Goal: Information Seeking & Learning: Compare options

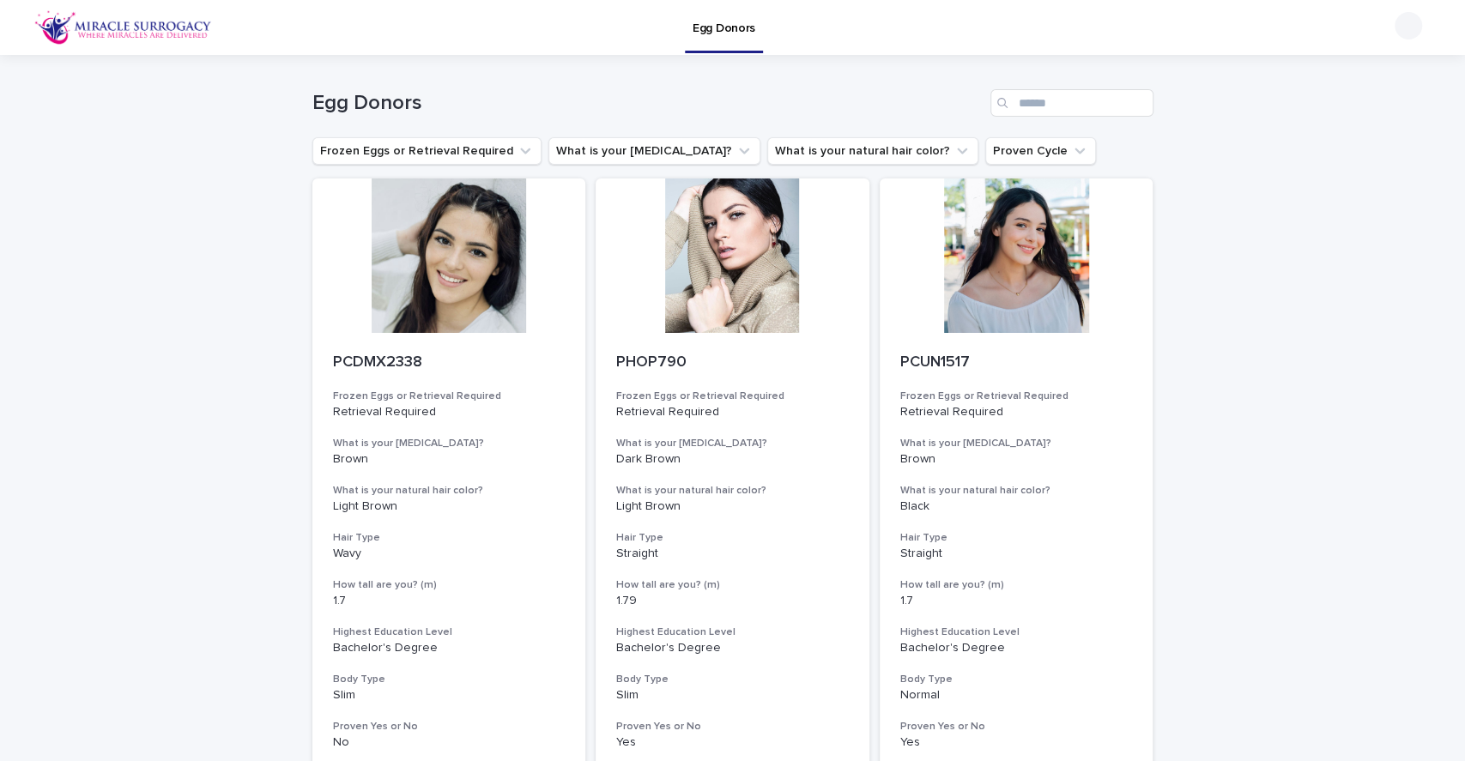
click at [627, 155] on button "What is your [MEDICAL_DATA]?" at bounding box center [654, 150] width 212 height 27
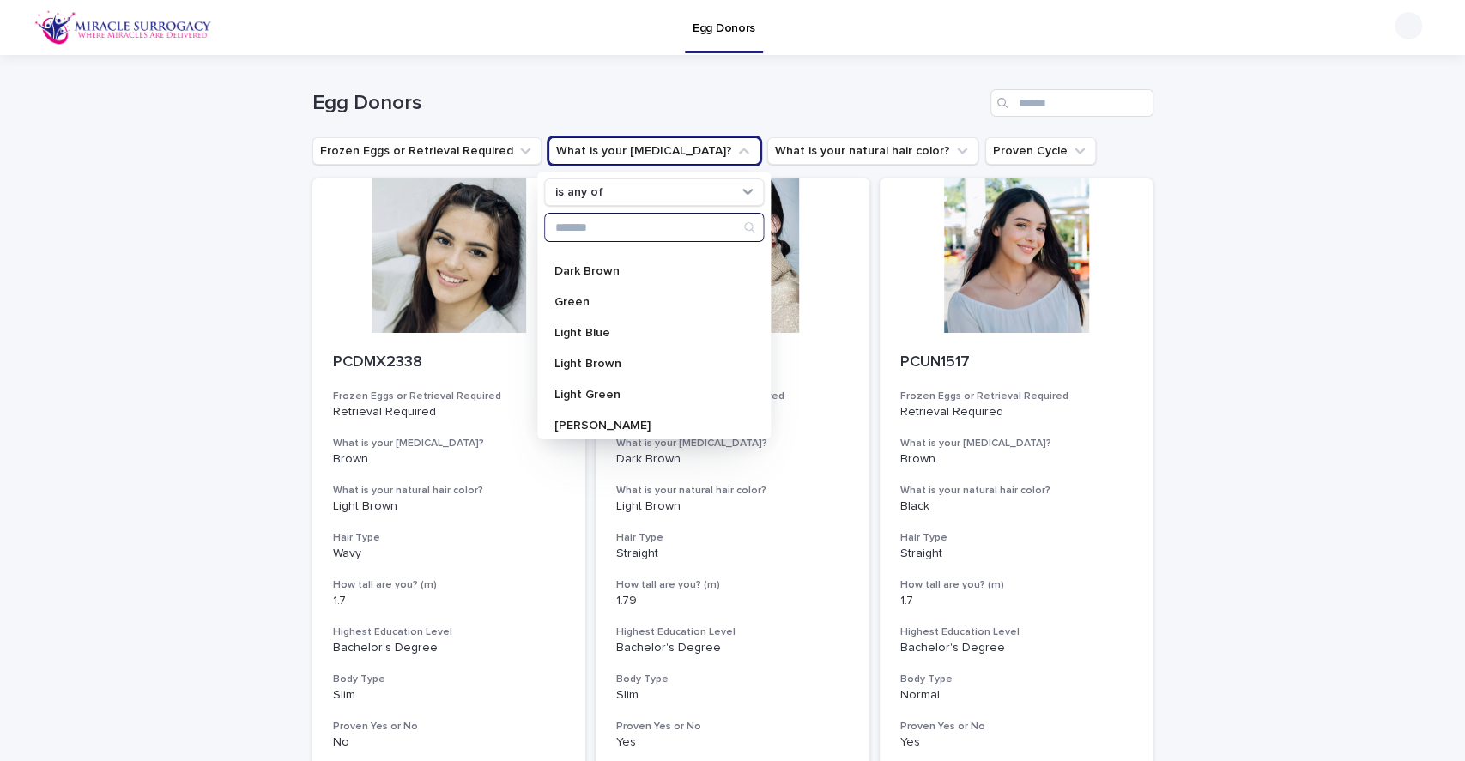
scroll to position [114, 0]
click at [618, 295] on p "Light Blue" at bounding box center [645, 301] width 182 height 12
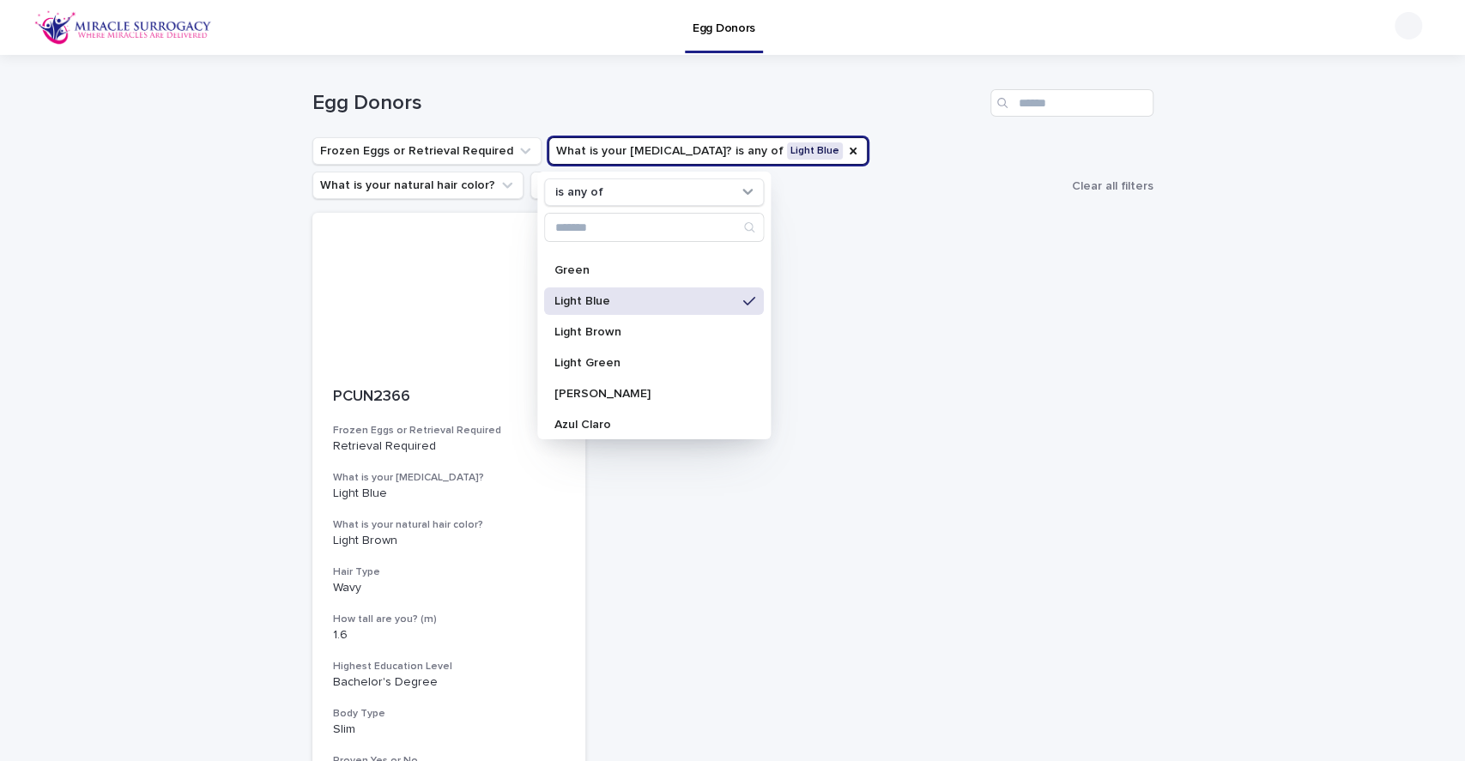
scroll to position [228, 0]
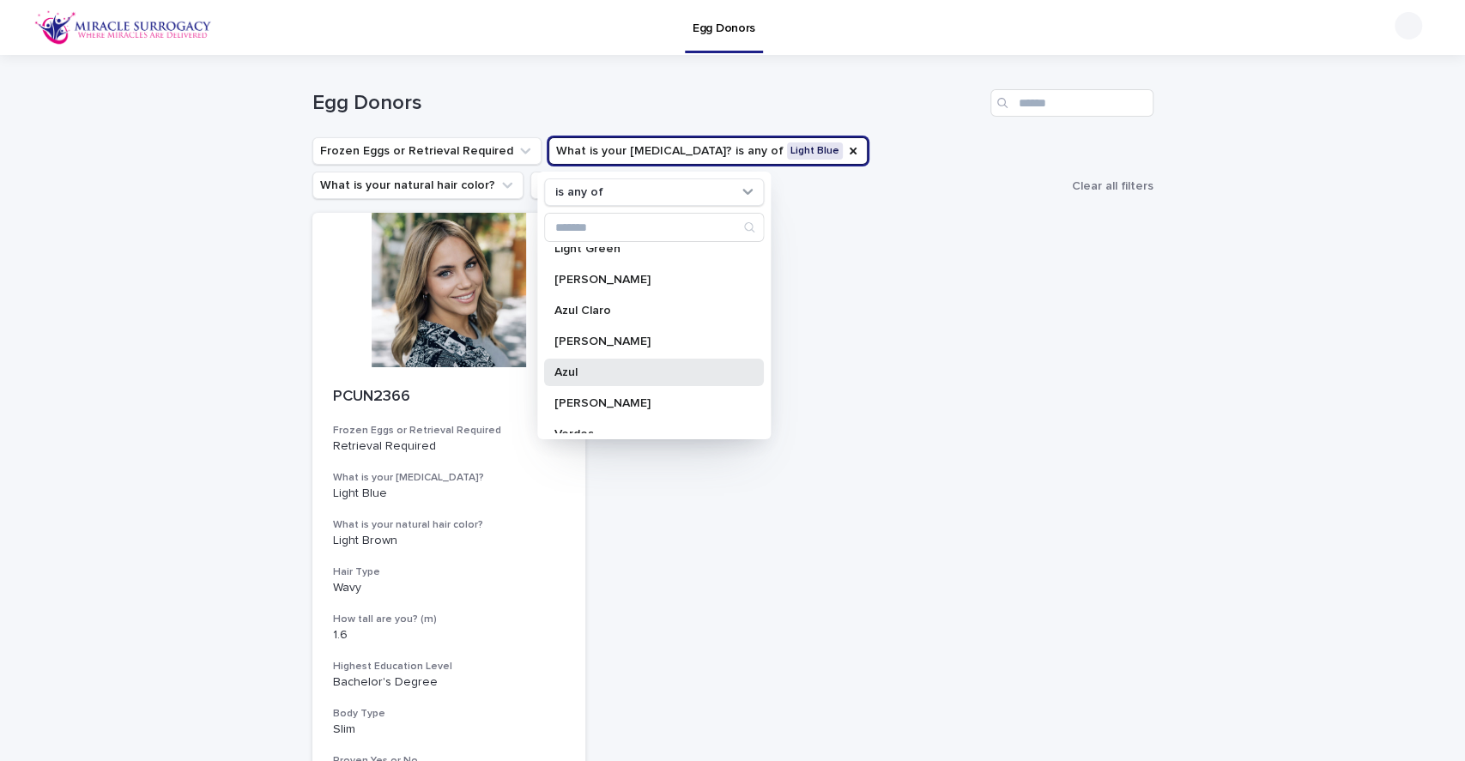
click at [653, 369] on p "Azul" at bounding box center [645, 372] width 182 height 12
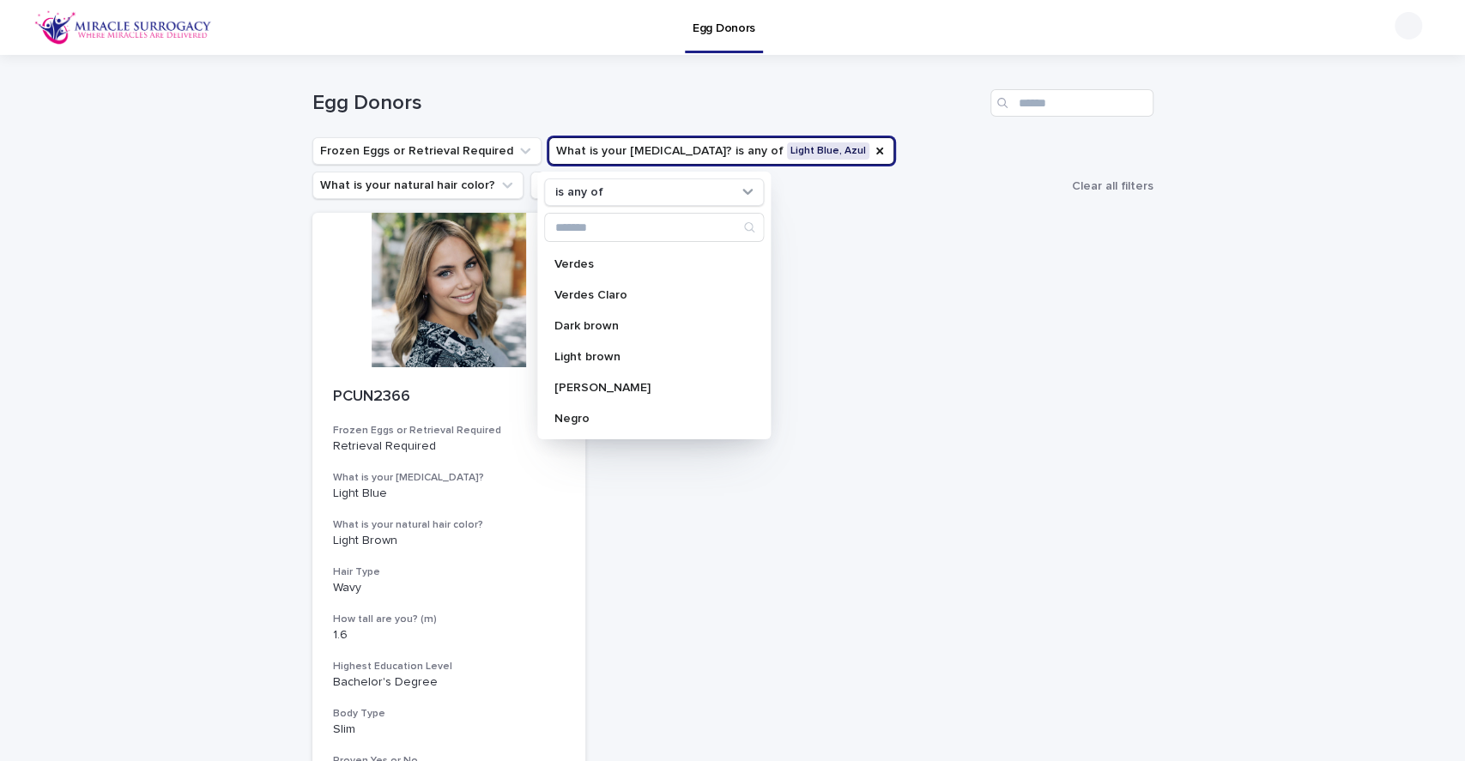
scroll to position [283, 0]
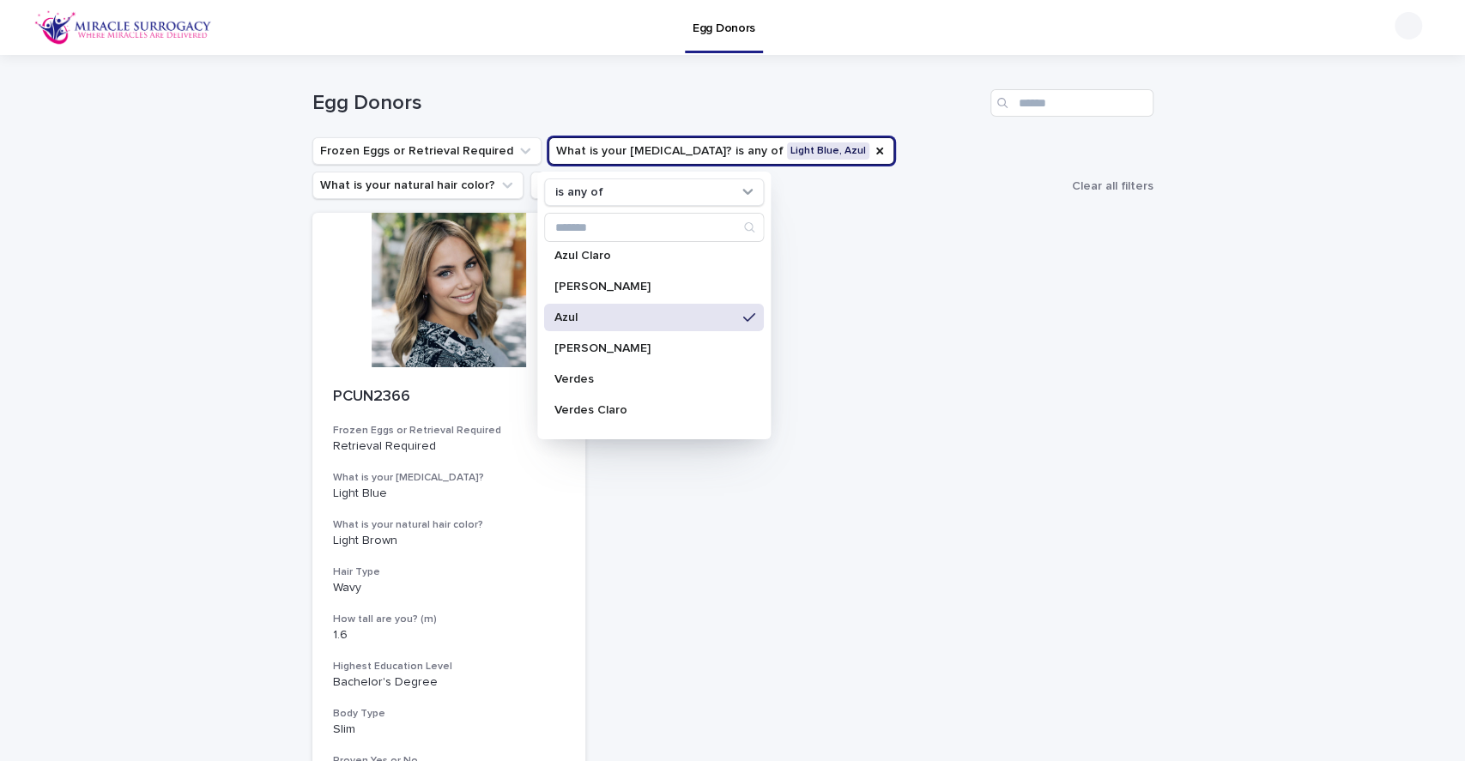
click at [626, 404] on p "Verdes Claro" at bounding box center [645, 410] width 182 height 12
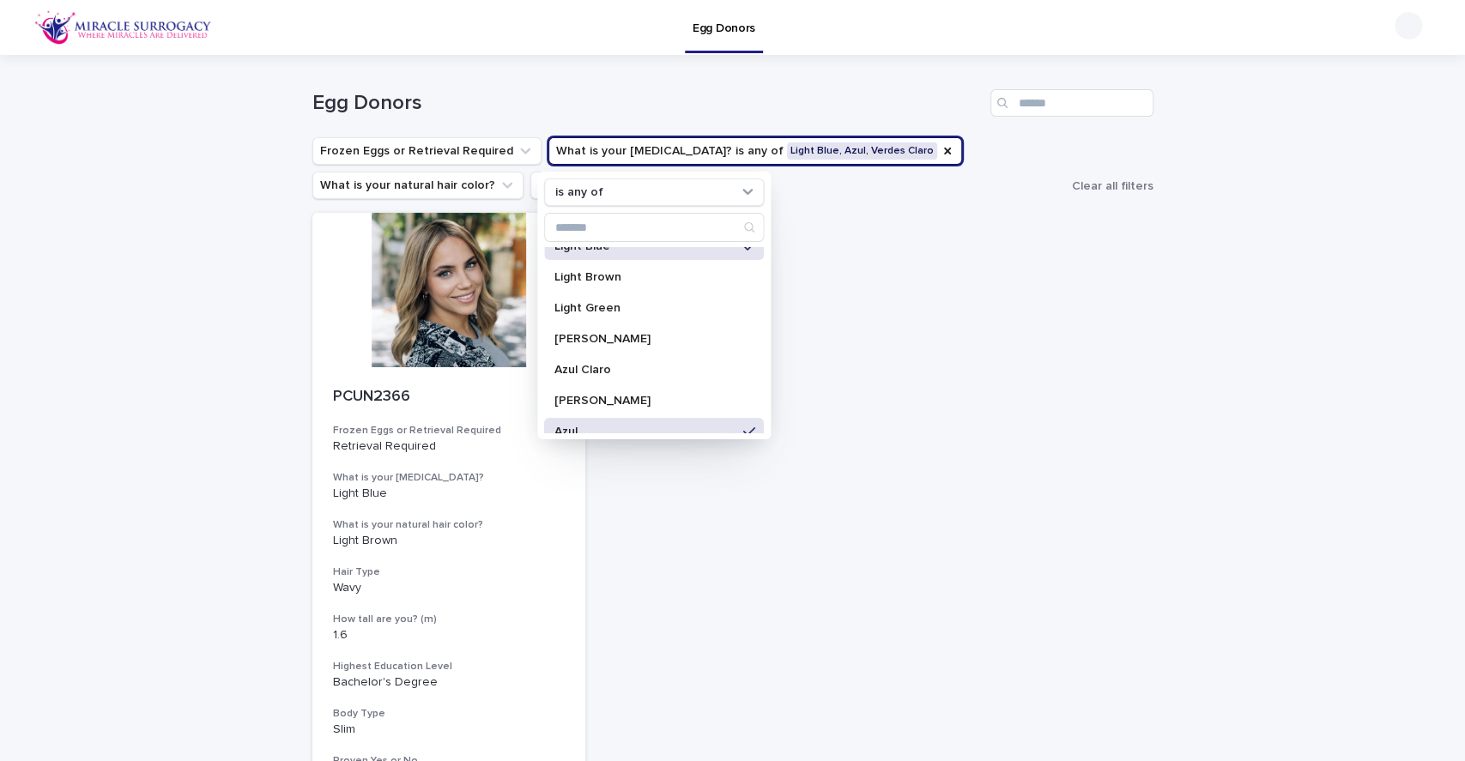
click at [648, 303] on p "Light Green" at bounding box center [645, 308] width 182 height 12
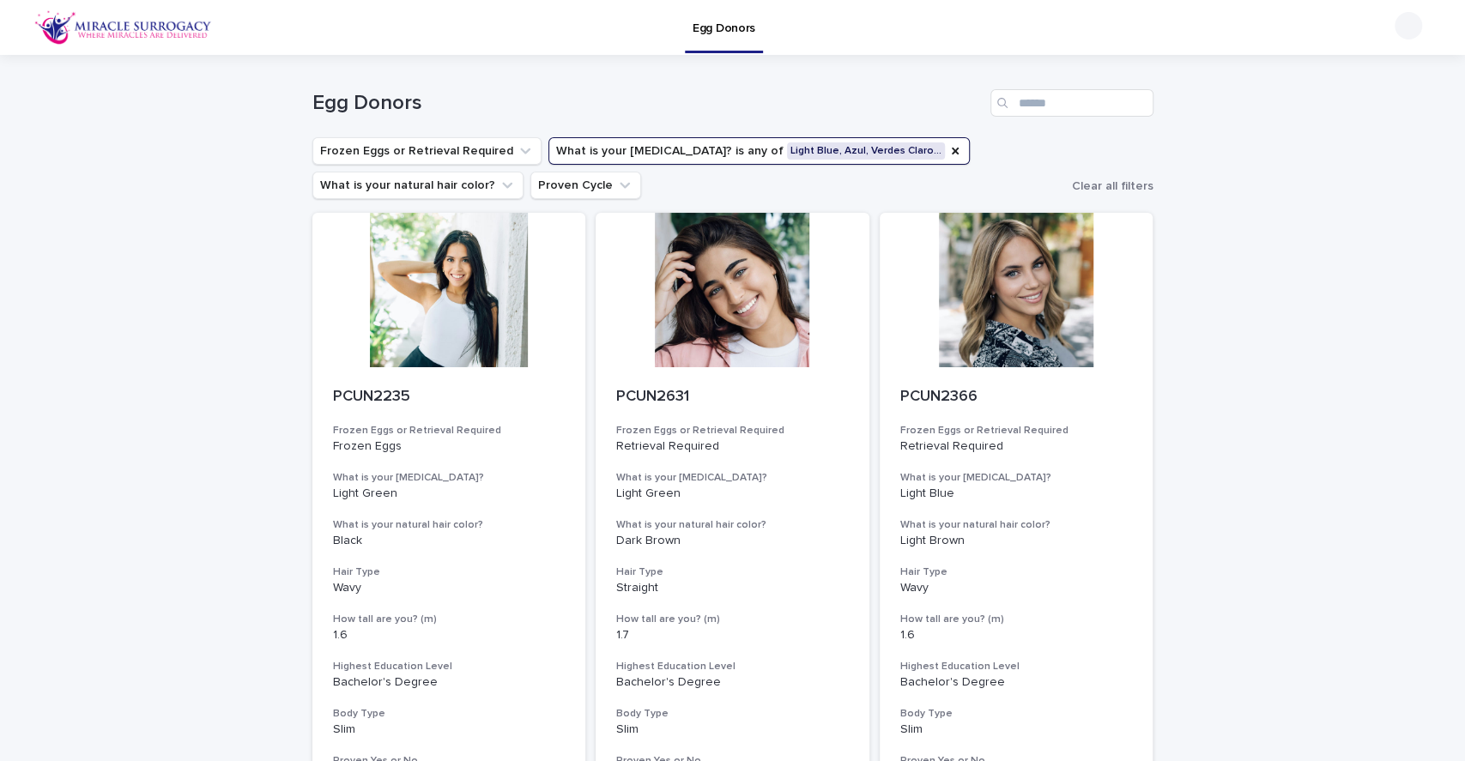
click at [1037, 289] on div at bounding box center [1016, 290] width 274 height 154
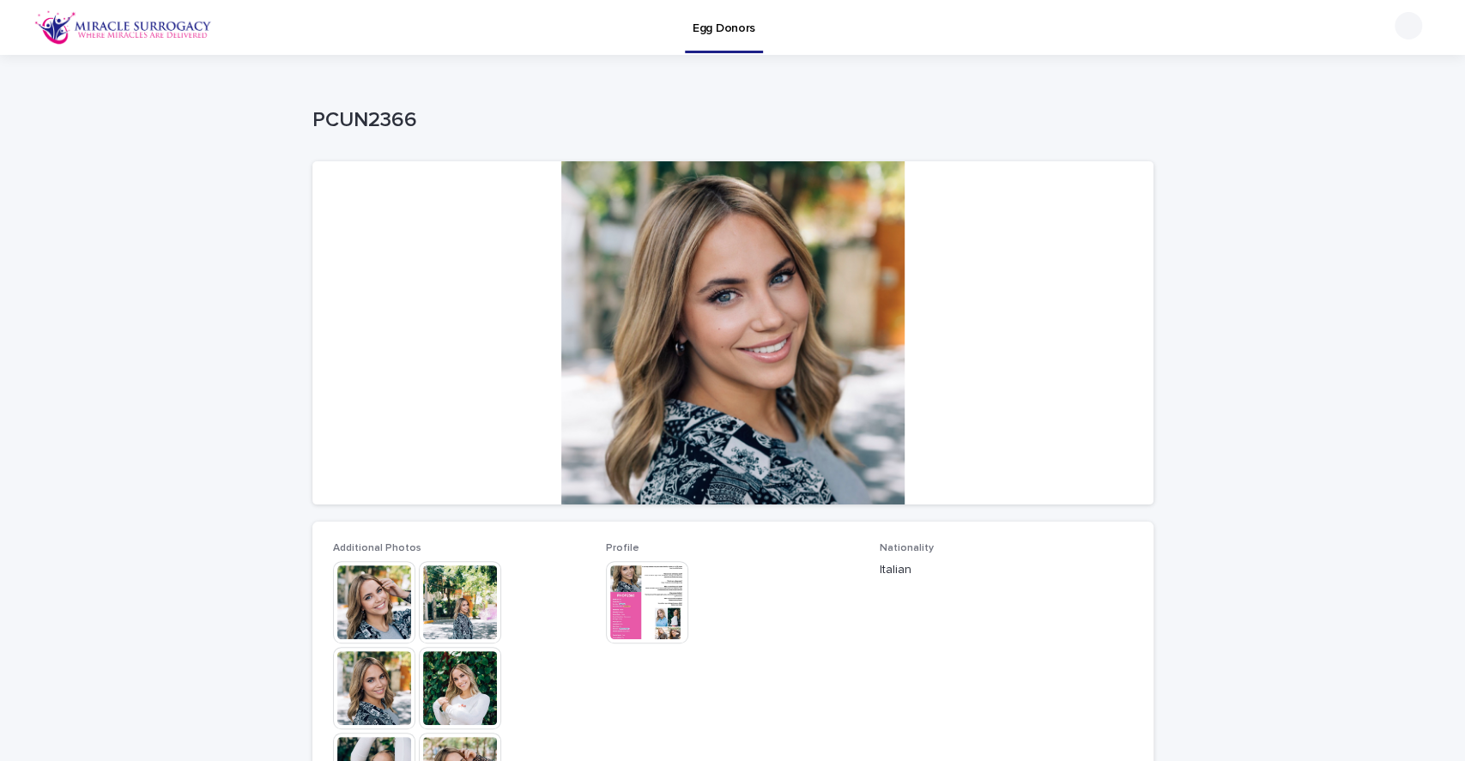
click at [608, 619] on img at bounding box center [647, 602] width 82 height 82
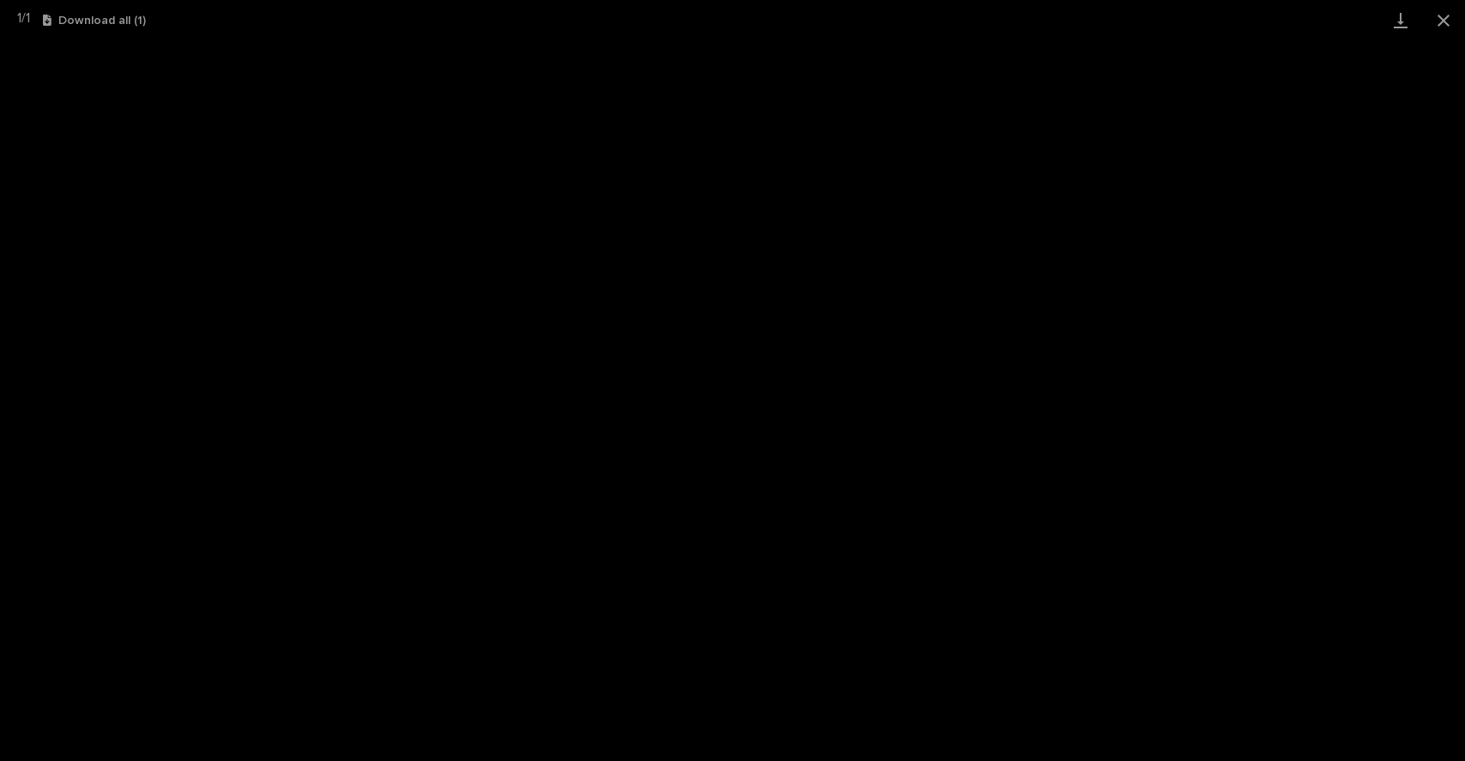
click at [1445, 24] on button "Close gallery" at bounding box center [1443, 20] width 43 height 40
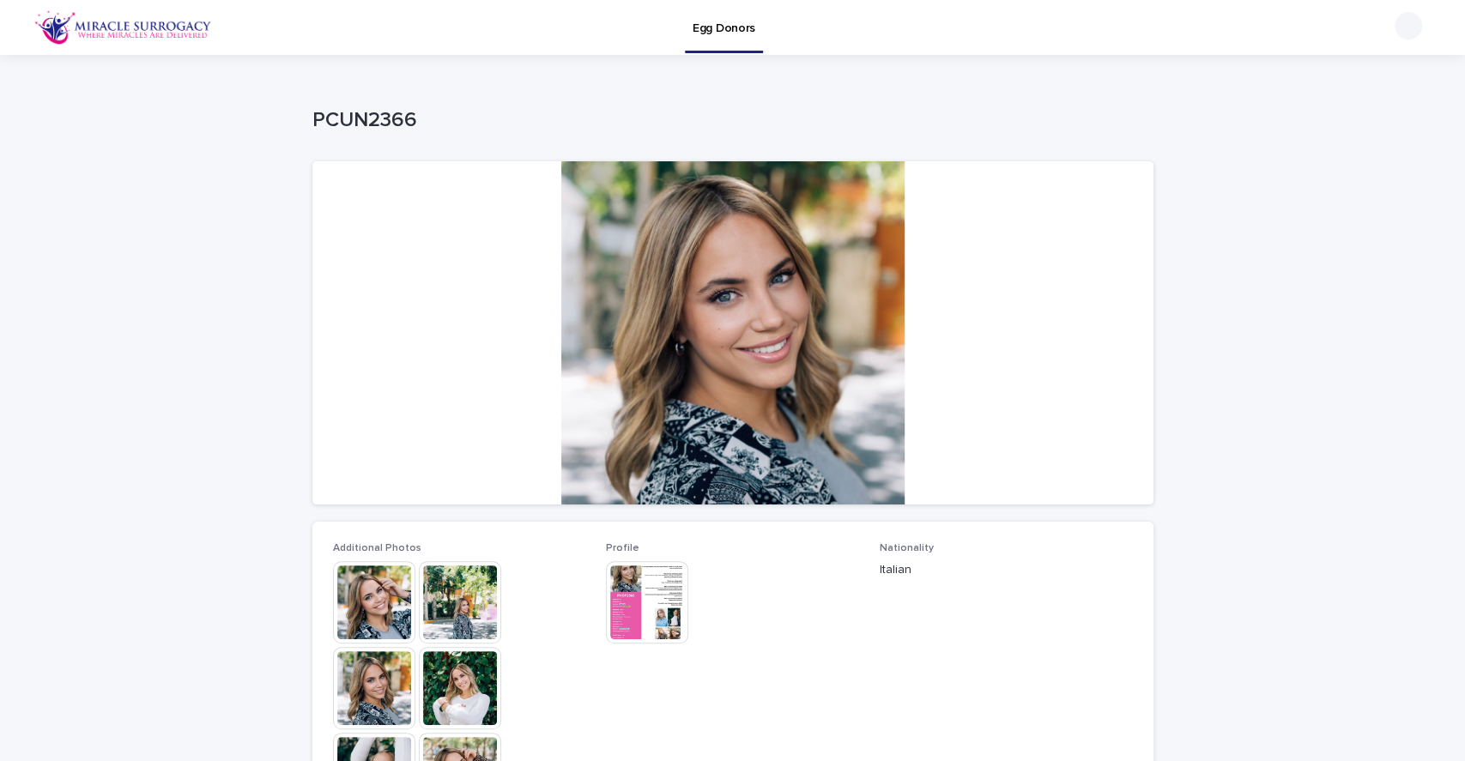
click at [82, 19] on img at bounding box center [123, 27] width 178 height 34
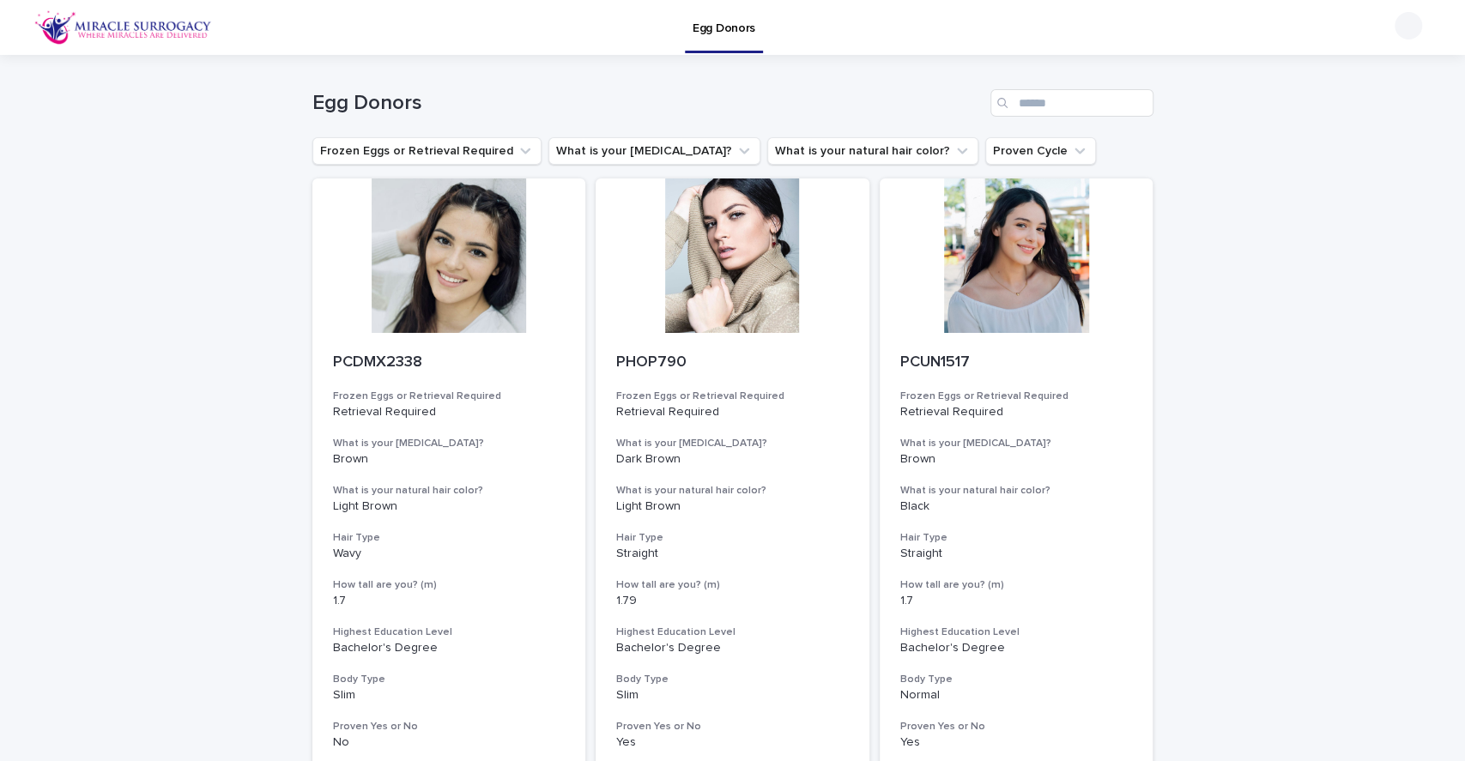
click at [659, 153] on button "What is your [MEDICAL_DATA]?" at bounding box center [654, 150] width 212 height 27
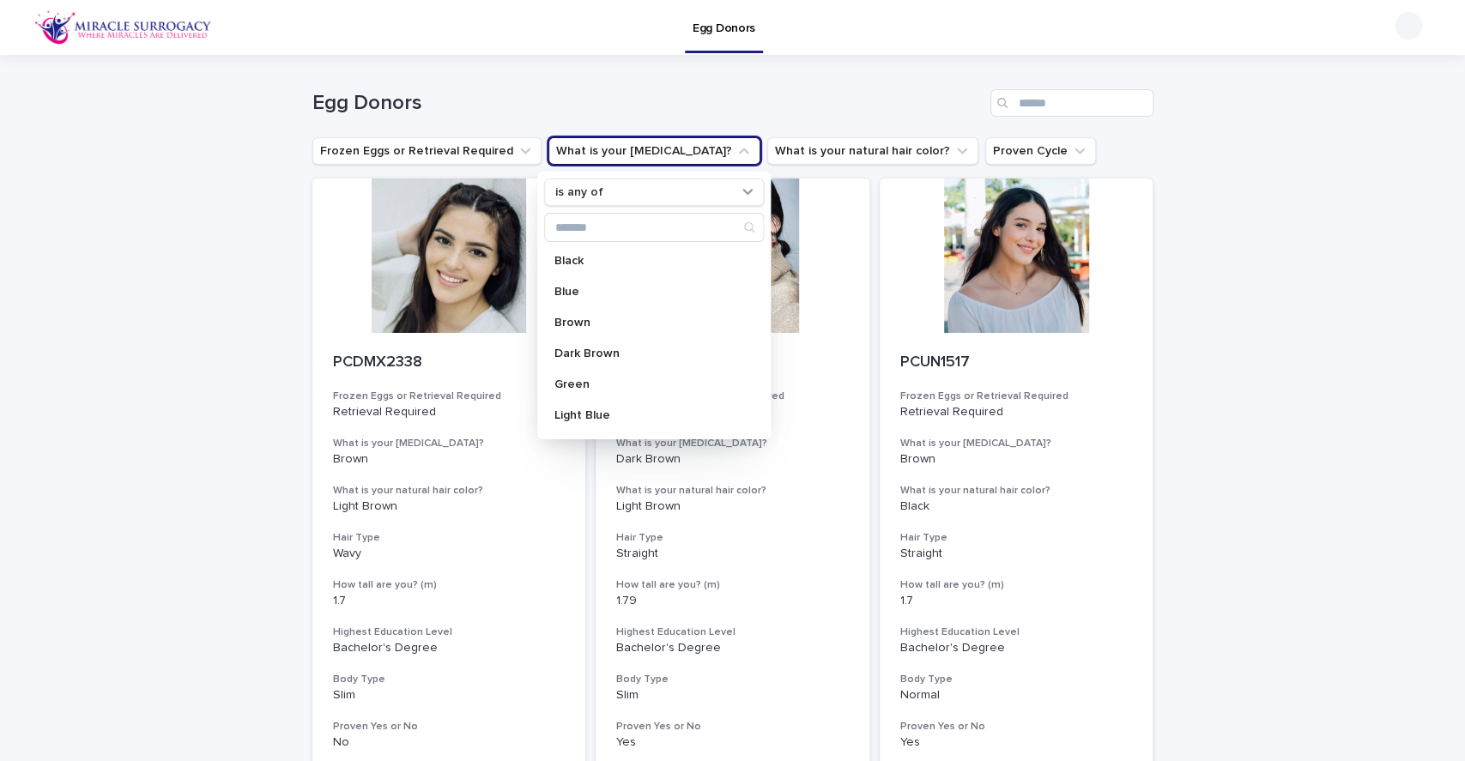
click at [809, 154] on button "What is your natural hair color?" at bounding box center [872, 150] width 211 height 27
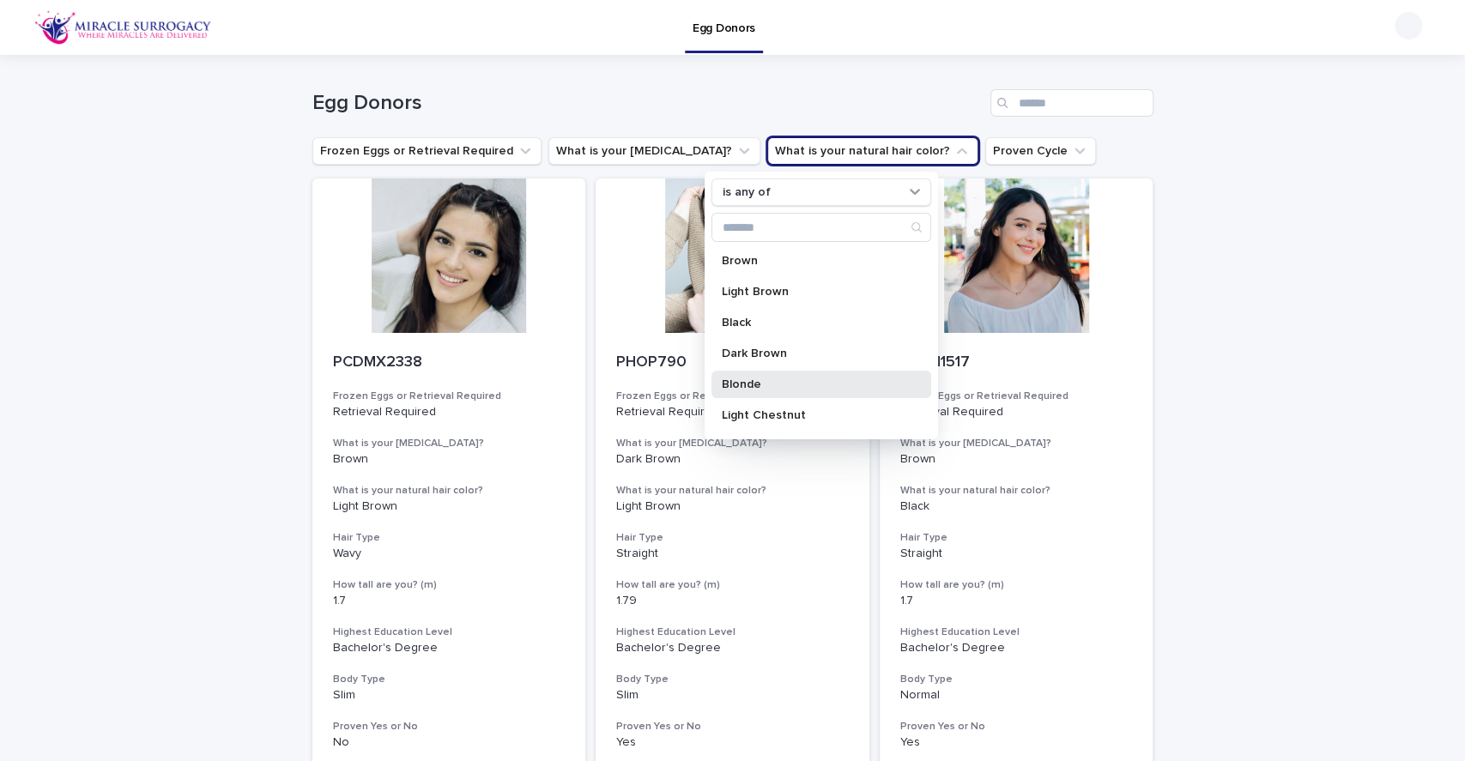
click at [790, 380] on p "Blonde" at bounding box center [812, 384] width 182 height 12
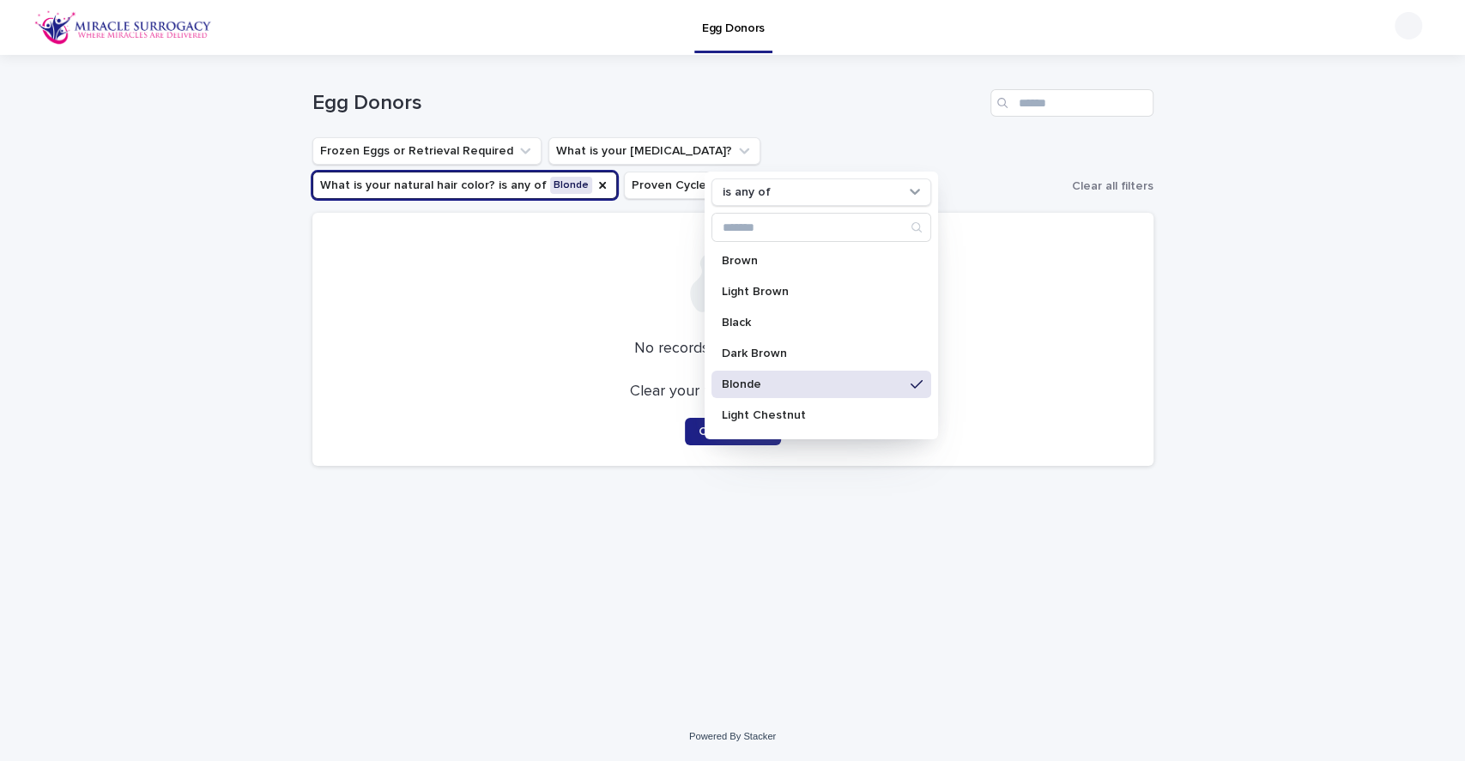
click at [1256, 306] on div "Loading... Saving… Loading... Saving… Egg Donors Frozen Eggs or Retrieval Requi…" at bounding box center [732, 383] width 1465 height 657
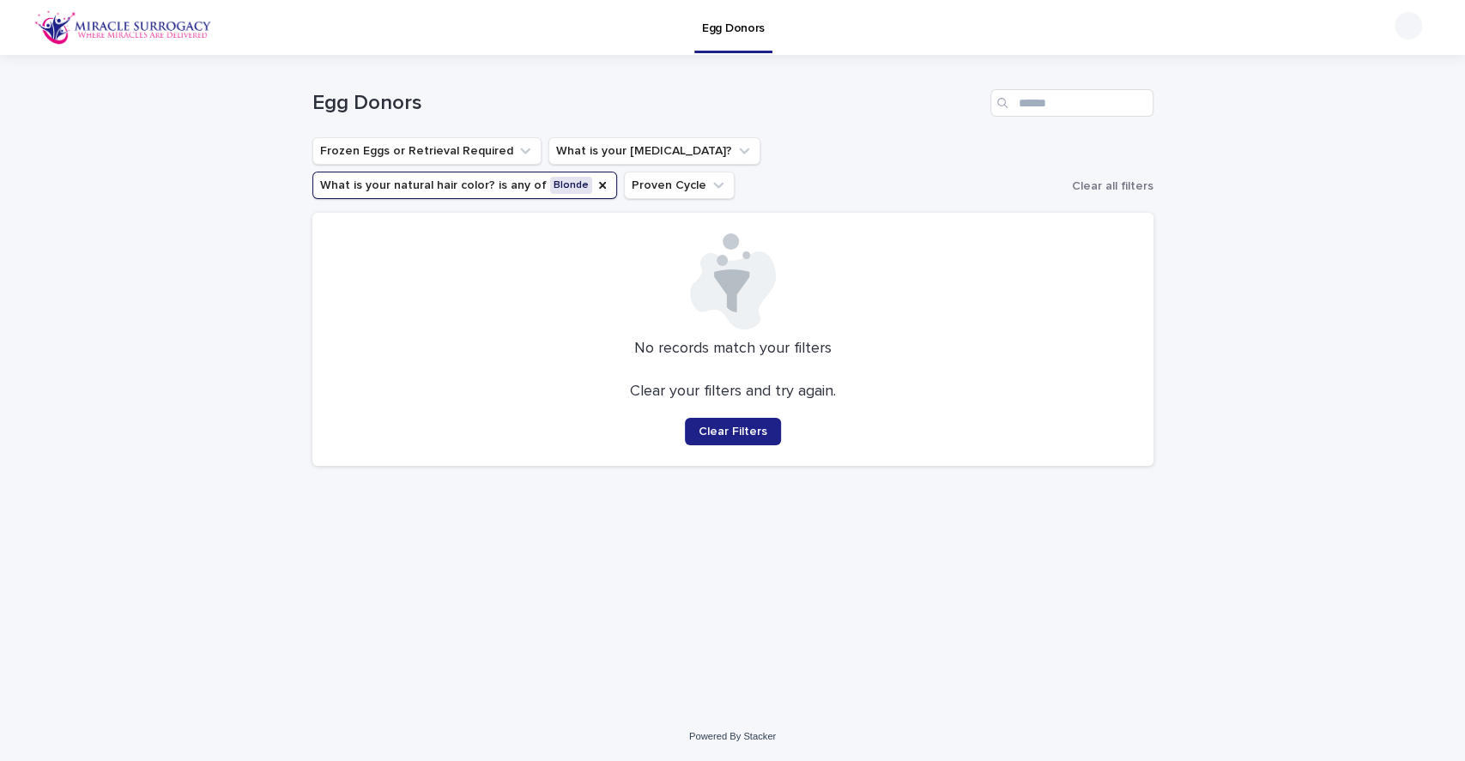
click at [617, 172] on button "What is your natural hair color? is any of Blonde" at bounding box center [464, 185] width 305 height 27
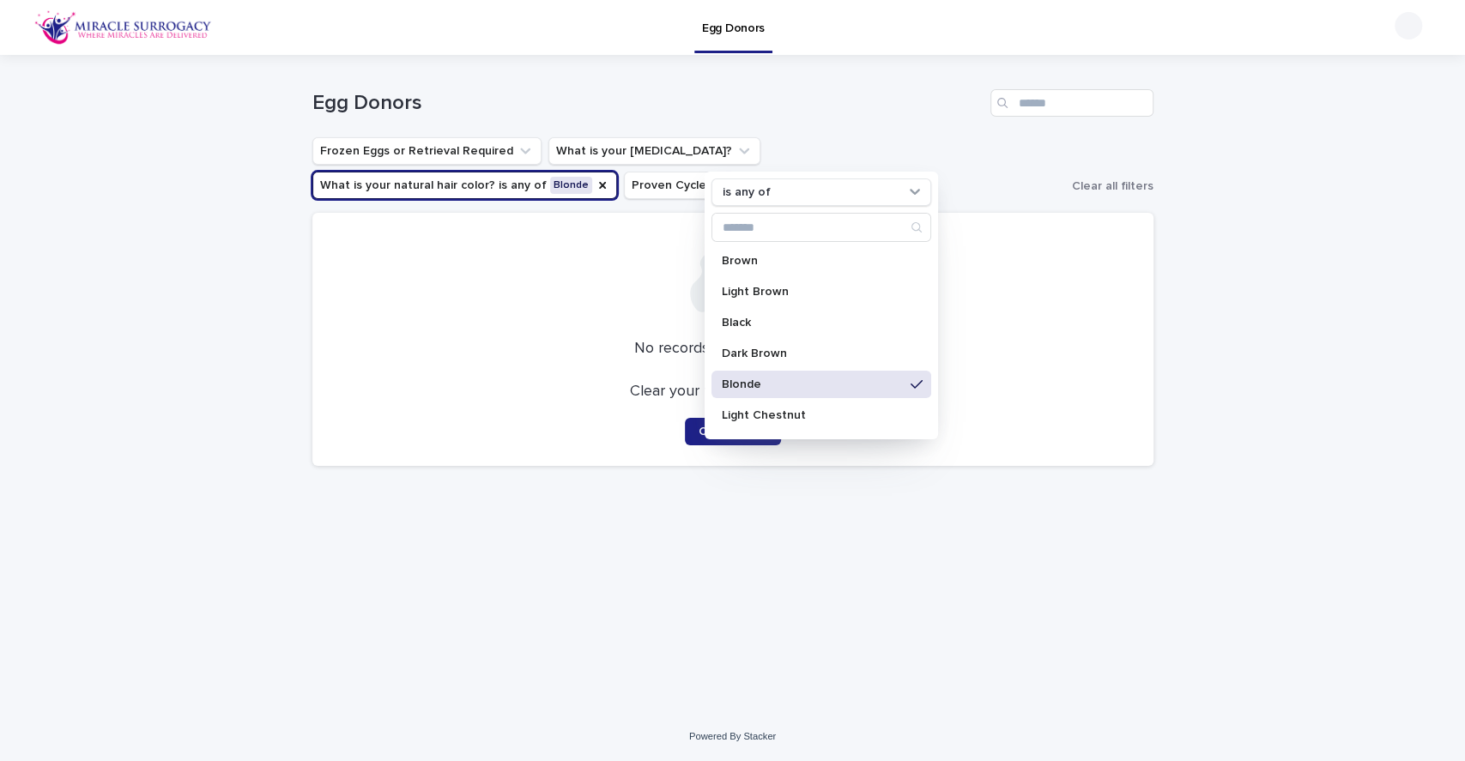
click at [759, 386] on p "Blonde" at bounding box center [812, 384] width 182 height 12
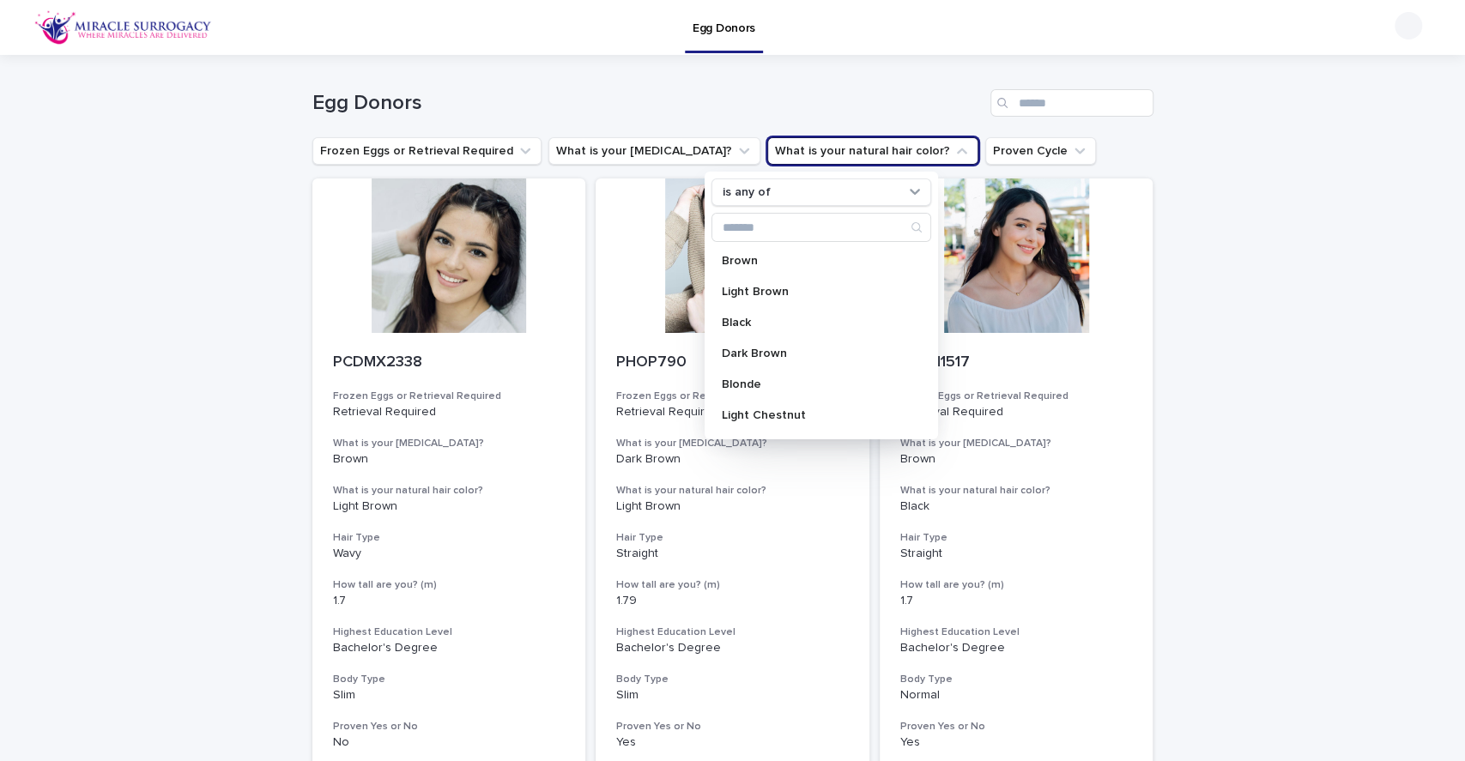
drag, startPoint x: 1258, startPoint y: 212, endPoint x: 1197, endPoint y: 214, distance: 60.9
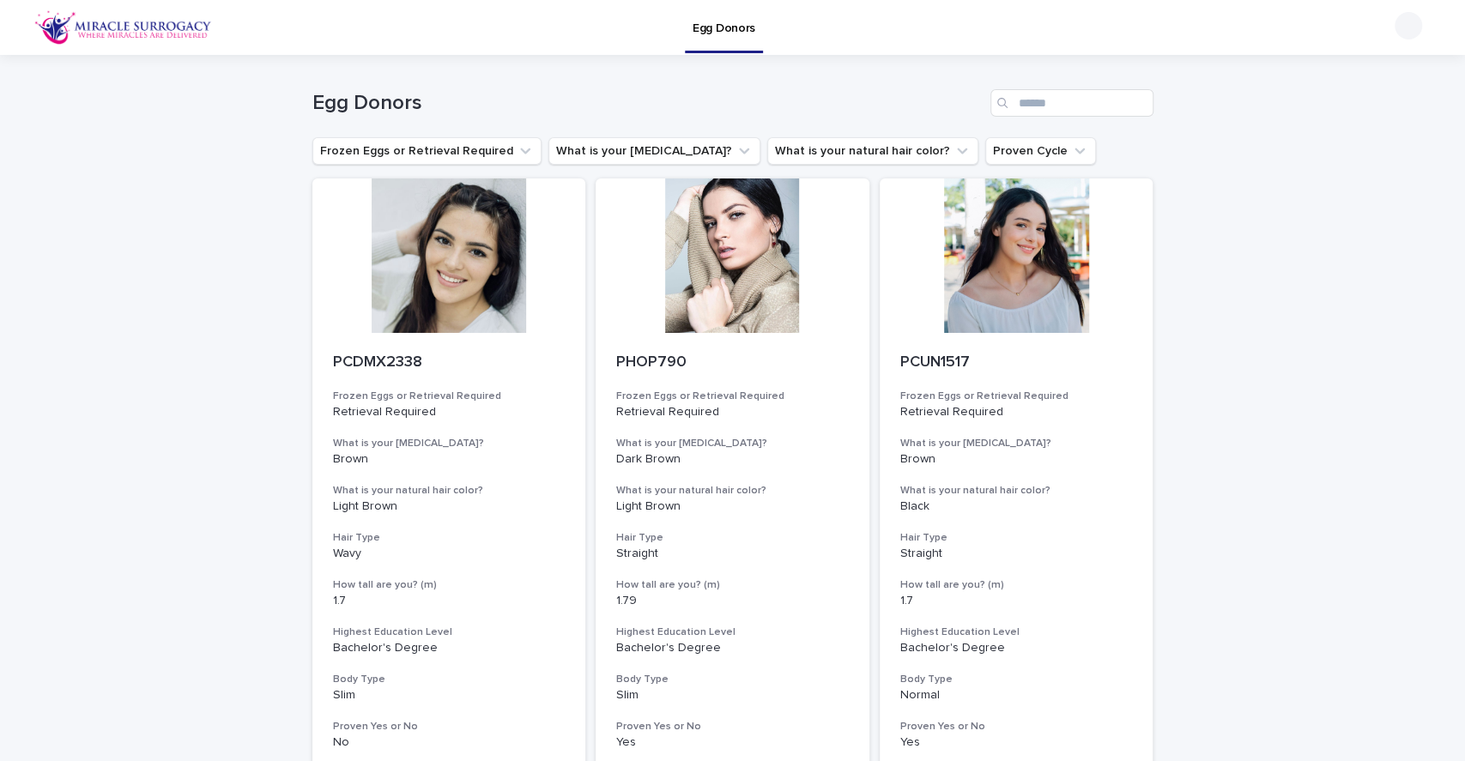
click at [591, 141] on button "What is your [MEDICAL_DATA]?" at bounding box center [654, 150] width 212 height 27
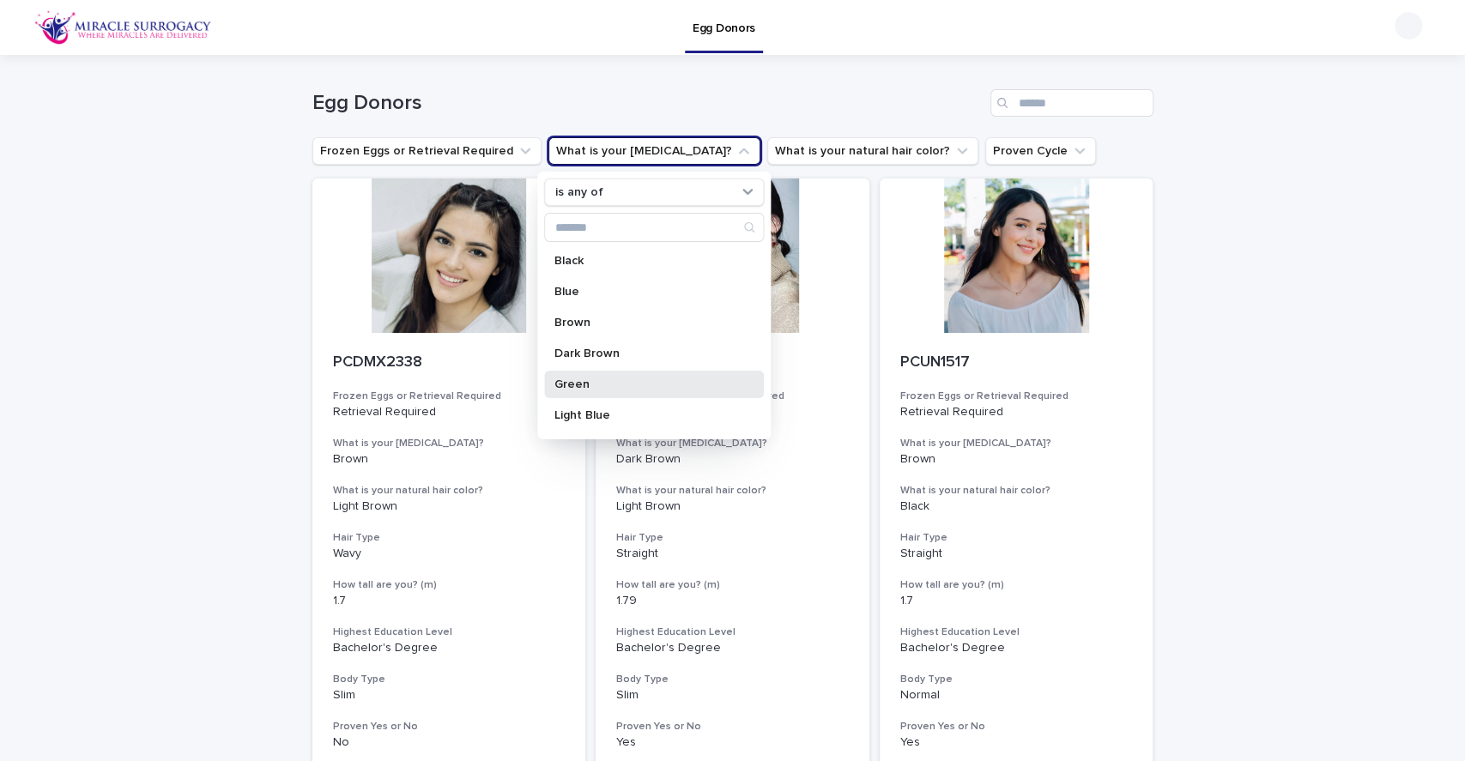
click at [622, 381] on p "Green" at bounding box center [645, 384] width 182 height 12
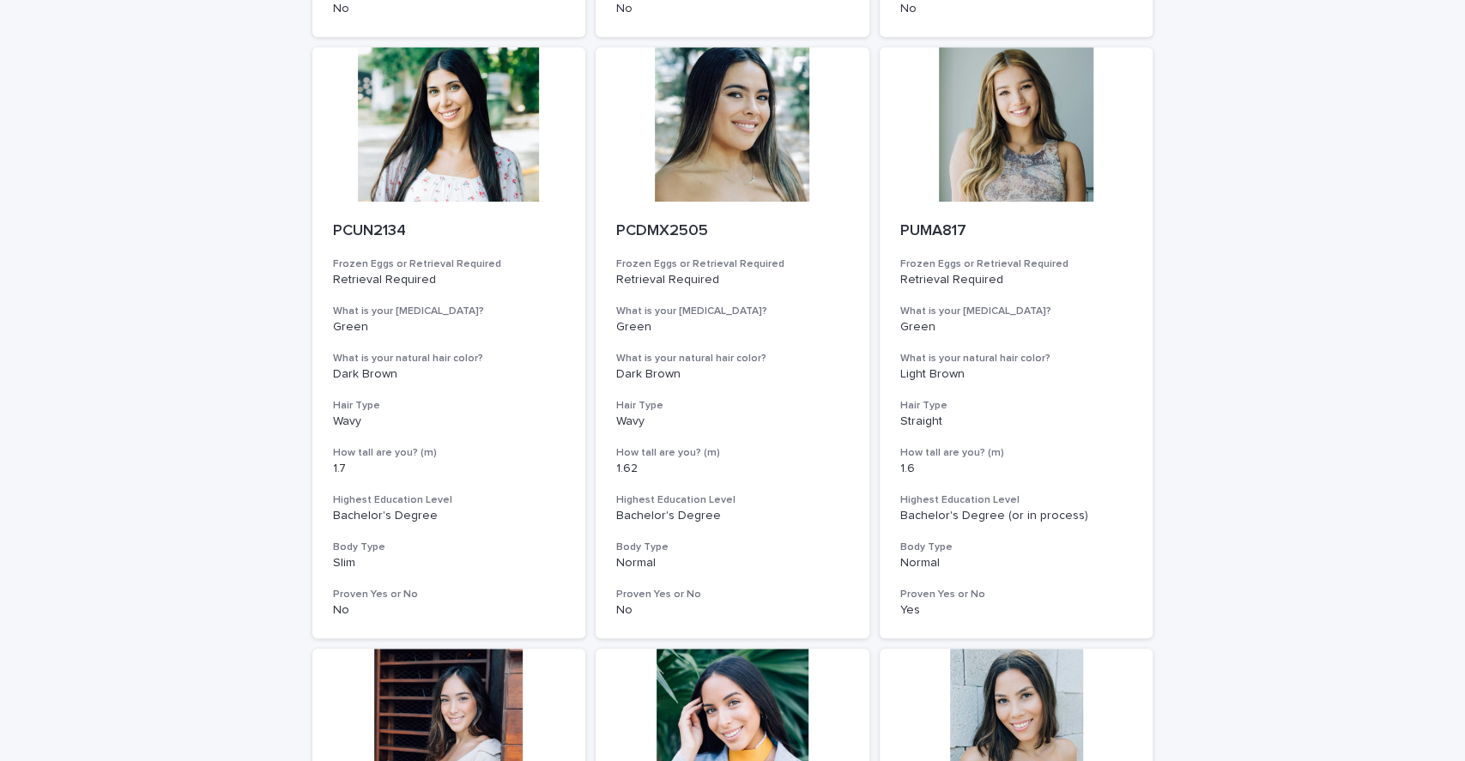
scroll to position [196, 0]
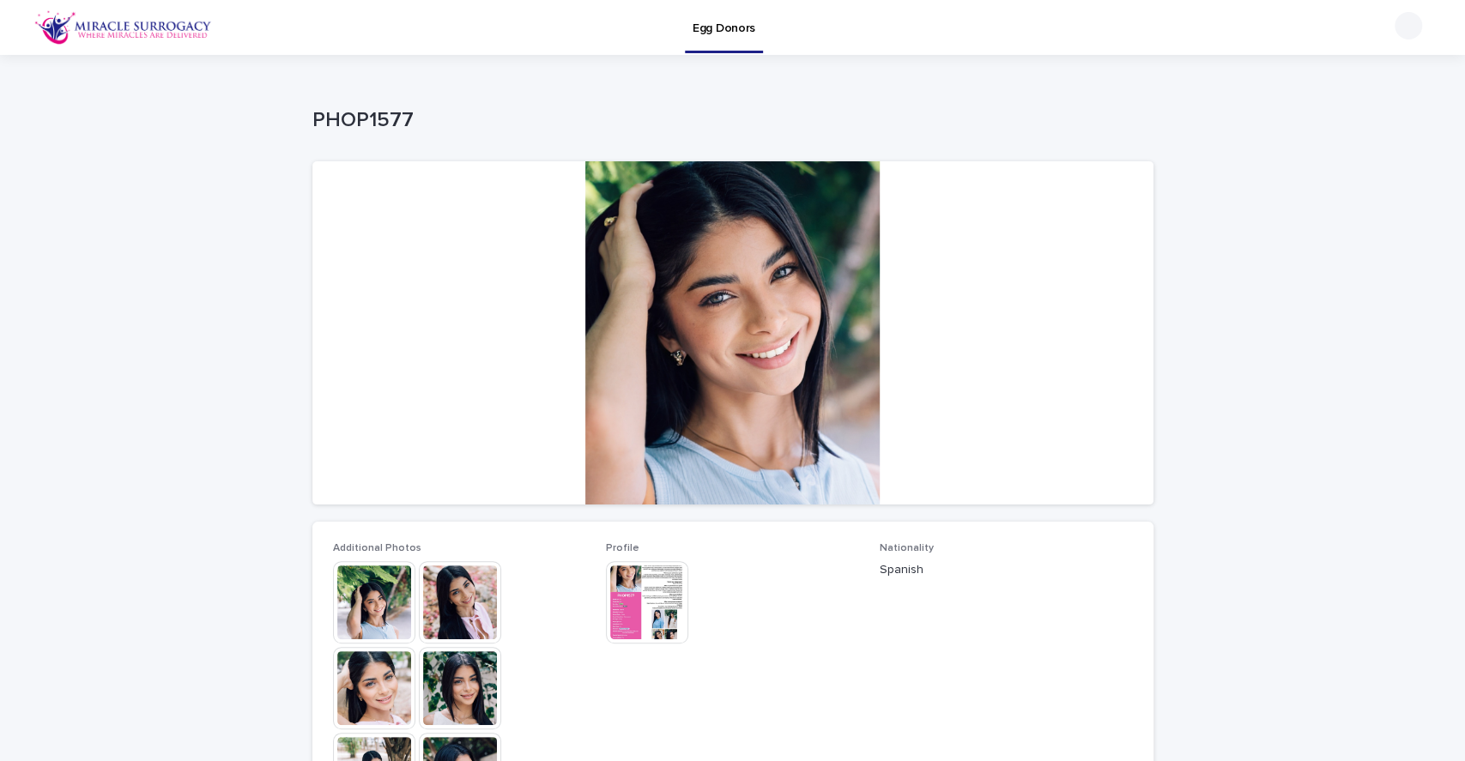
scroll to position [114, 0]
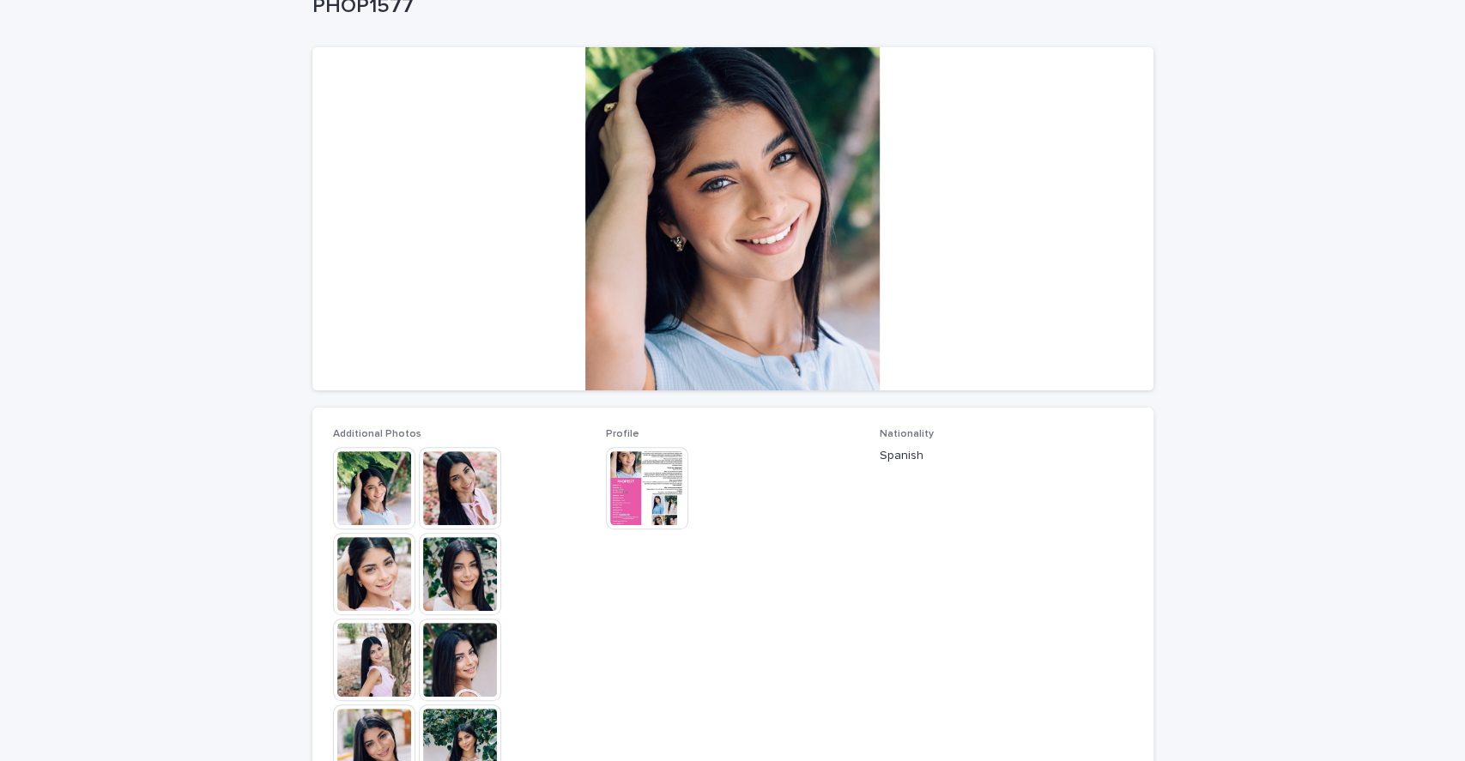
click at [734, 182] on div at bounding box center [732, 218] width 841 height 343
click at [406, 467] on div at bounding box center [376, 488] width 86 height 82
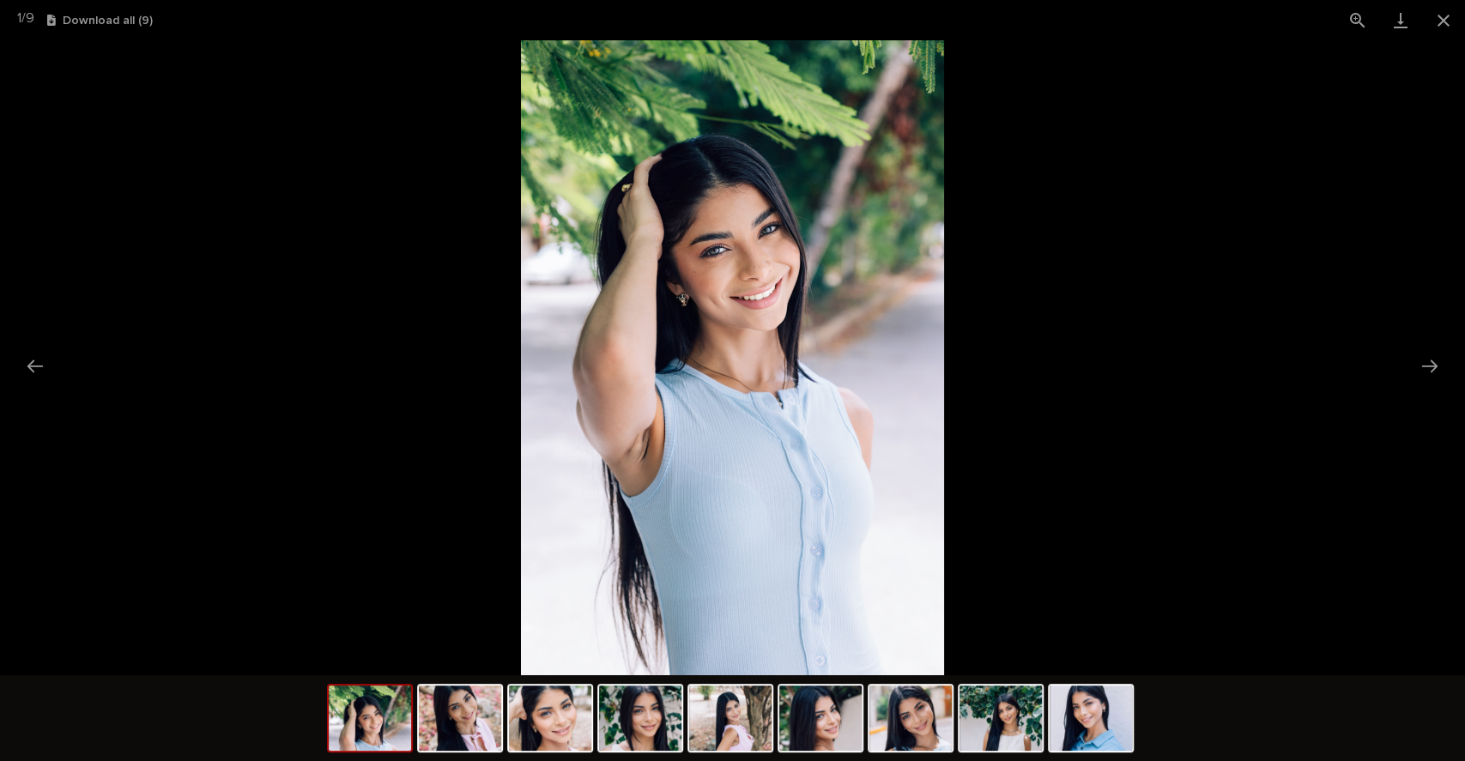
click at [570, 731] on img at bounding box center [550, 718] width 82 height 65
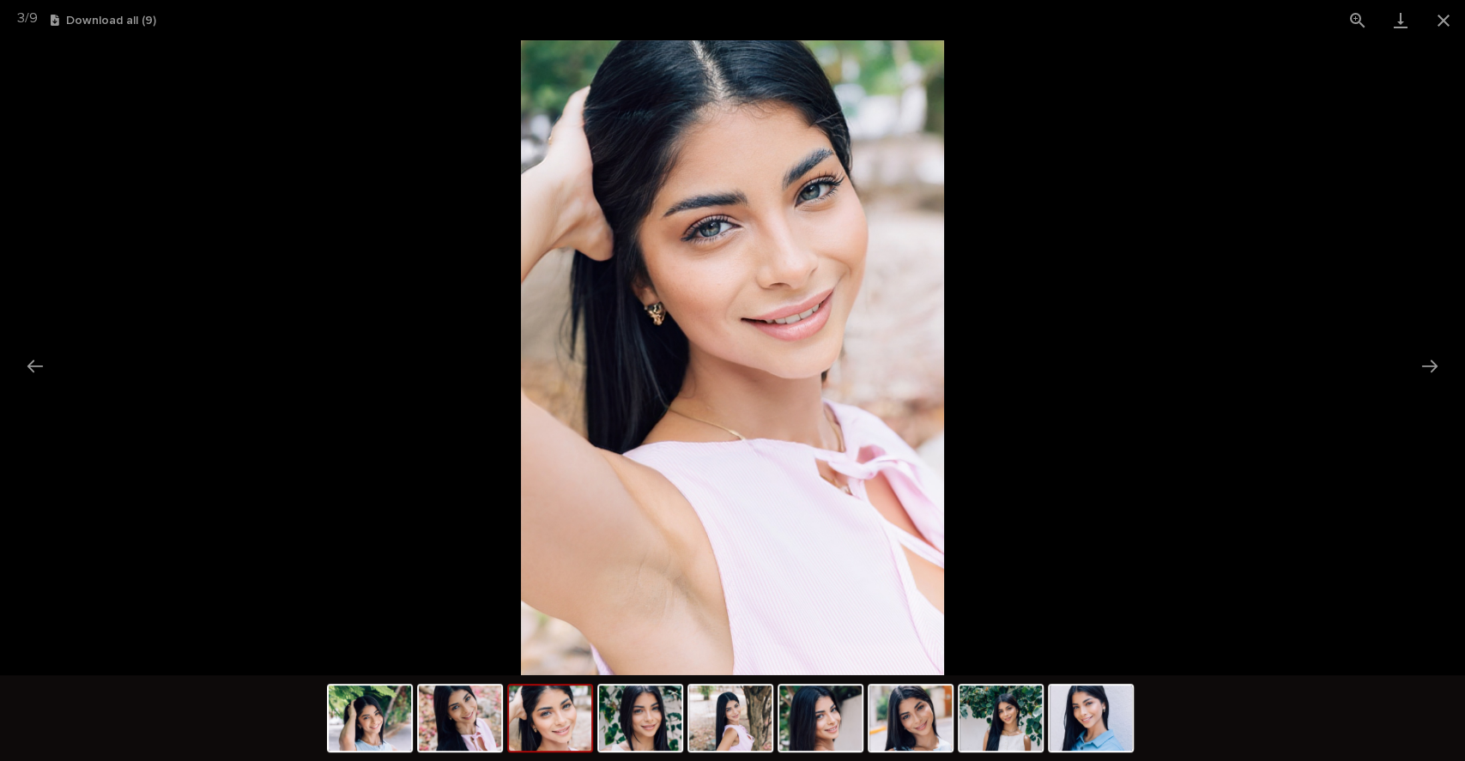
click at [1423, 358] on button "Next slide" at bounding box center [1429, 365] width 36 height 33
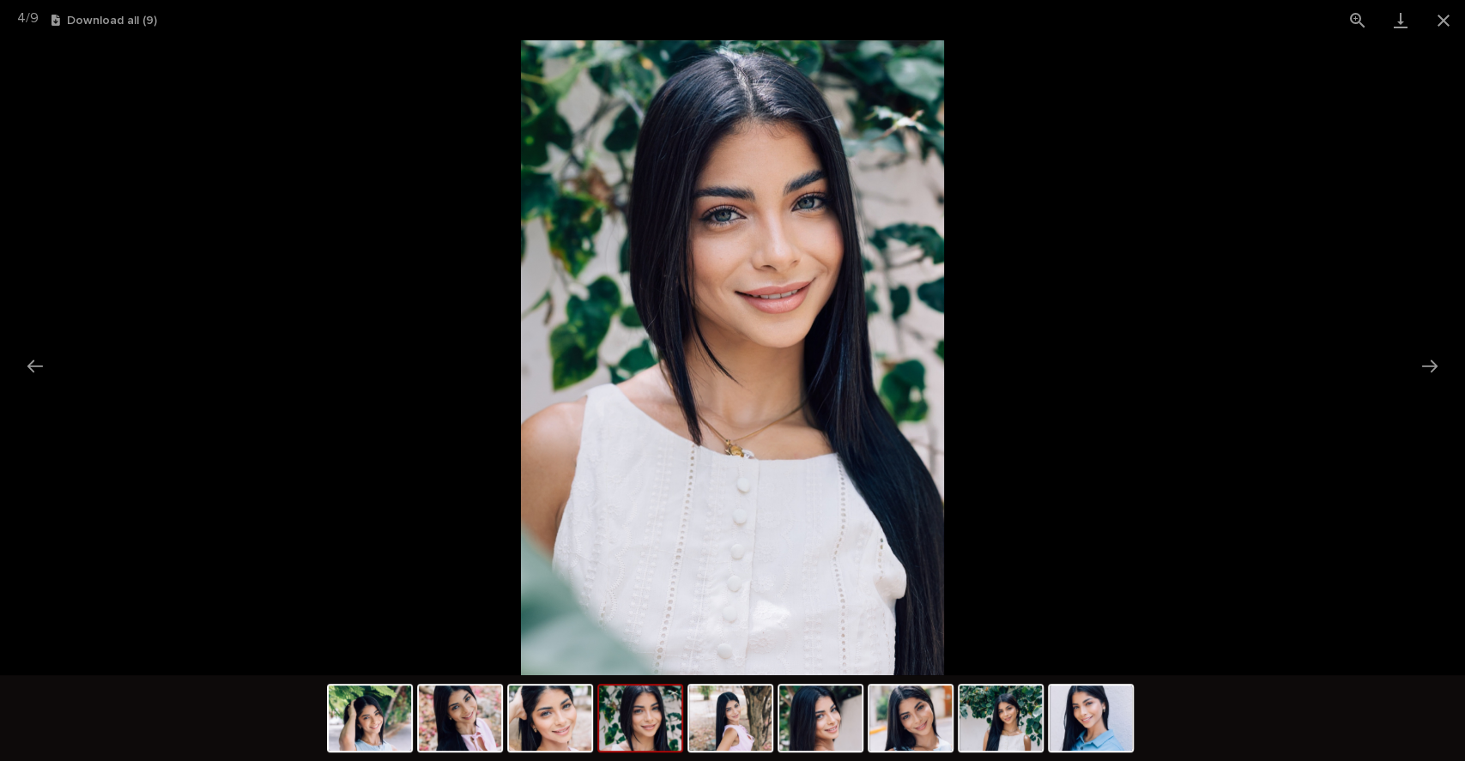
click at [1423, 360] on button "Next slide" at bounding box center [1429, 365] width 36 height 33
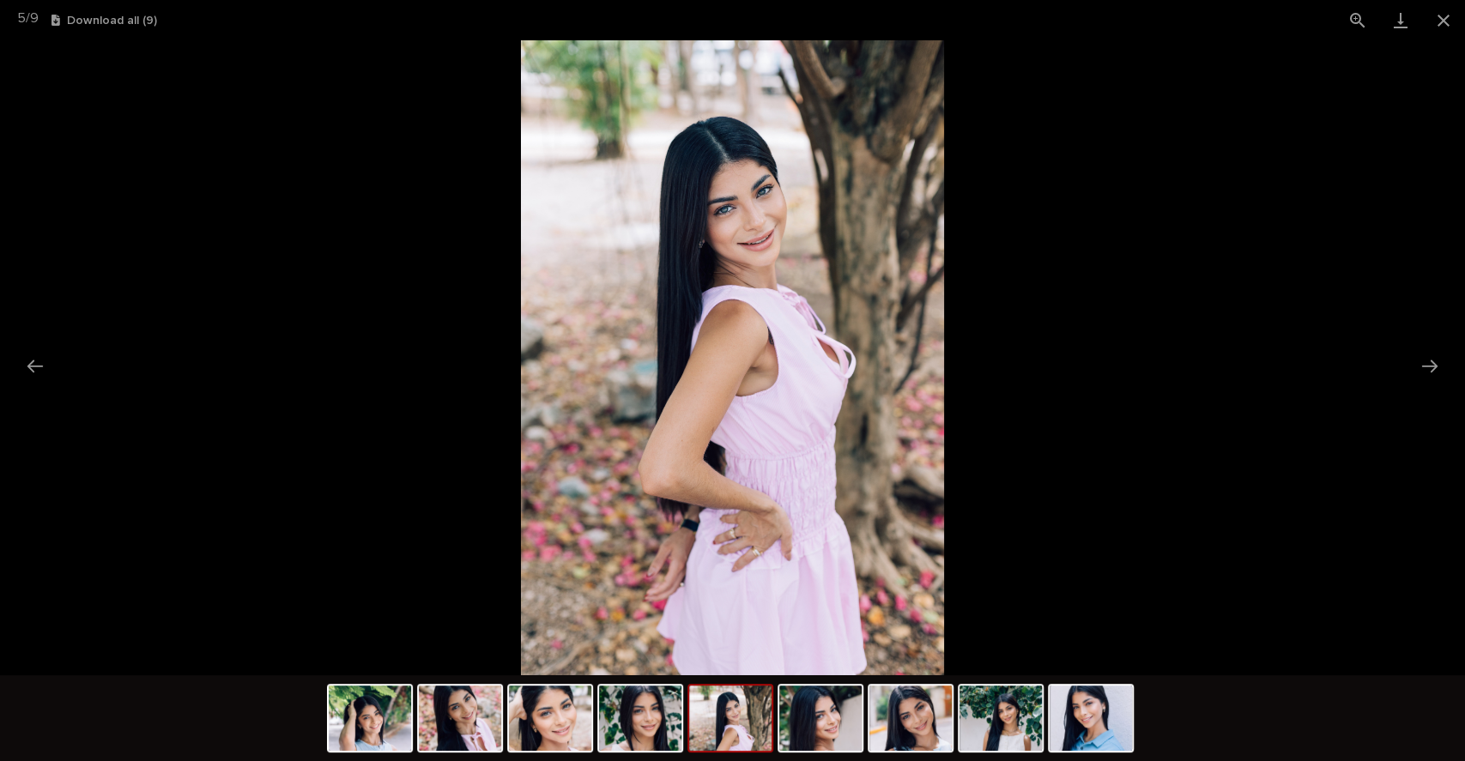
click at [913, 708] on img at bounding box center [910, 718] width 82 height 65
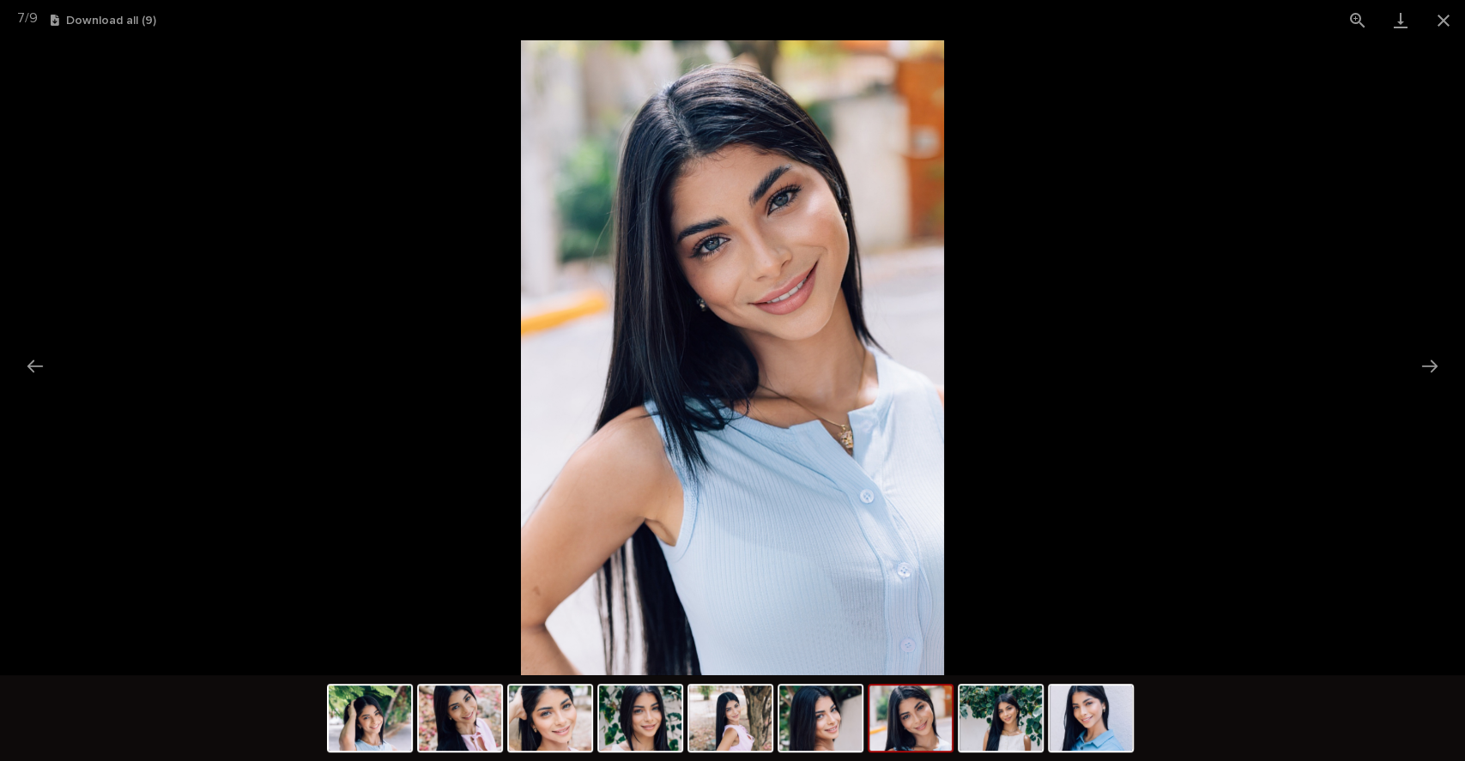
click at [1448, 26] on button "Close gallery" at bounding box center [1443, 20] width 43 height 40
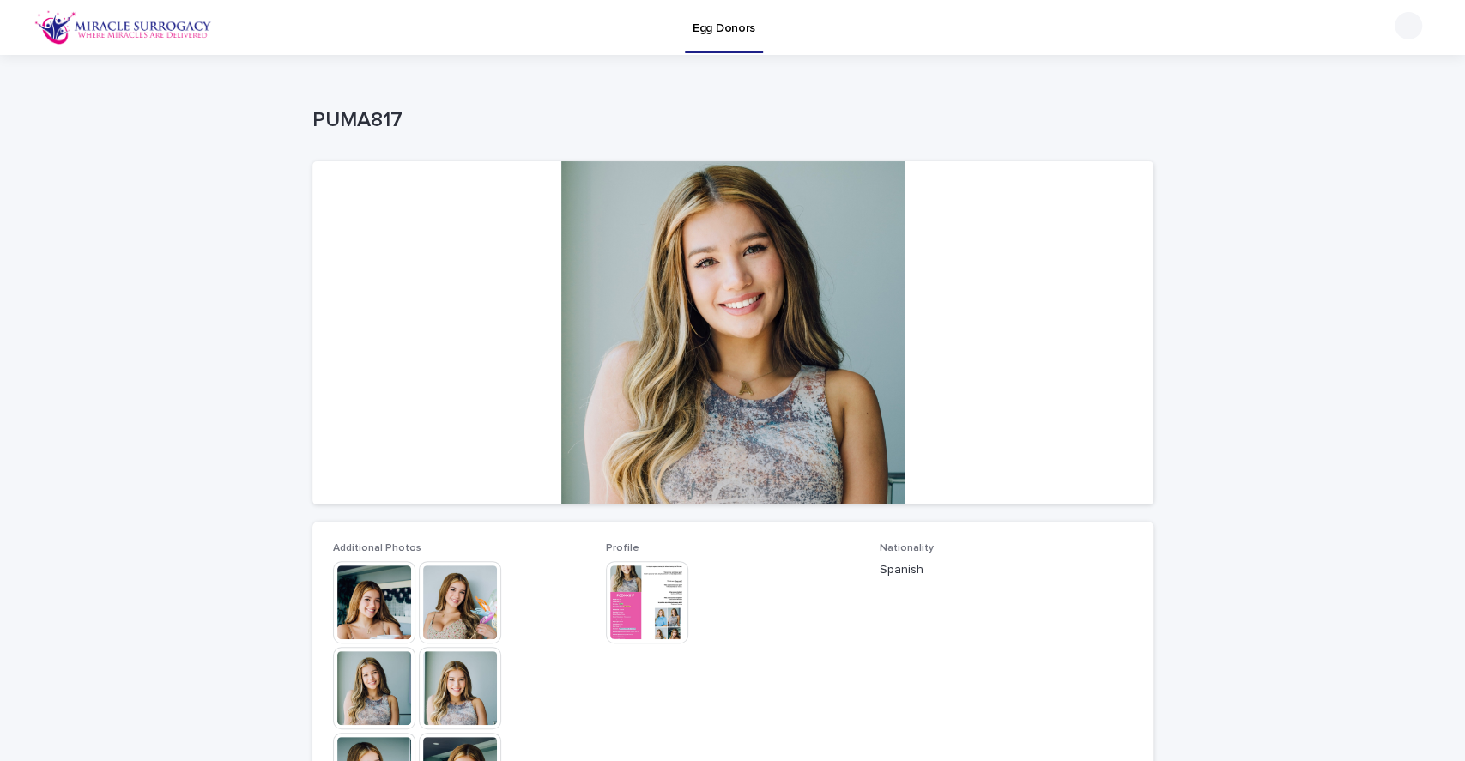
click at [467, 606] on img at bounding box center [460, 602] width 82 height 82
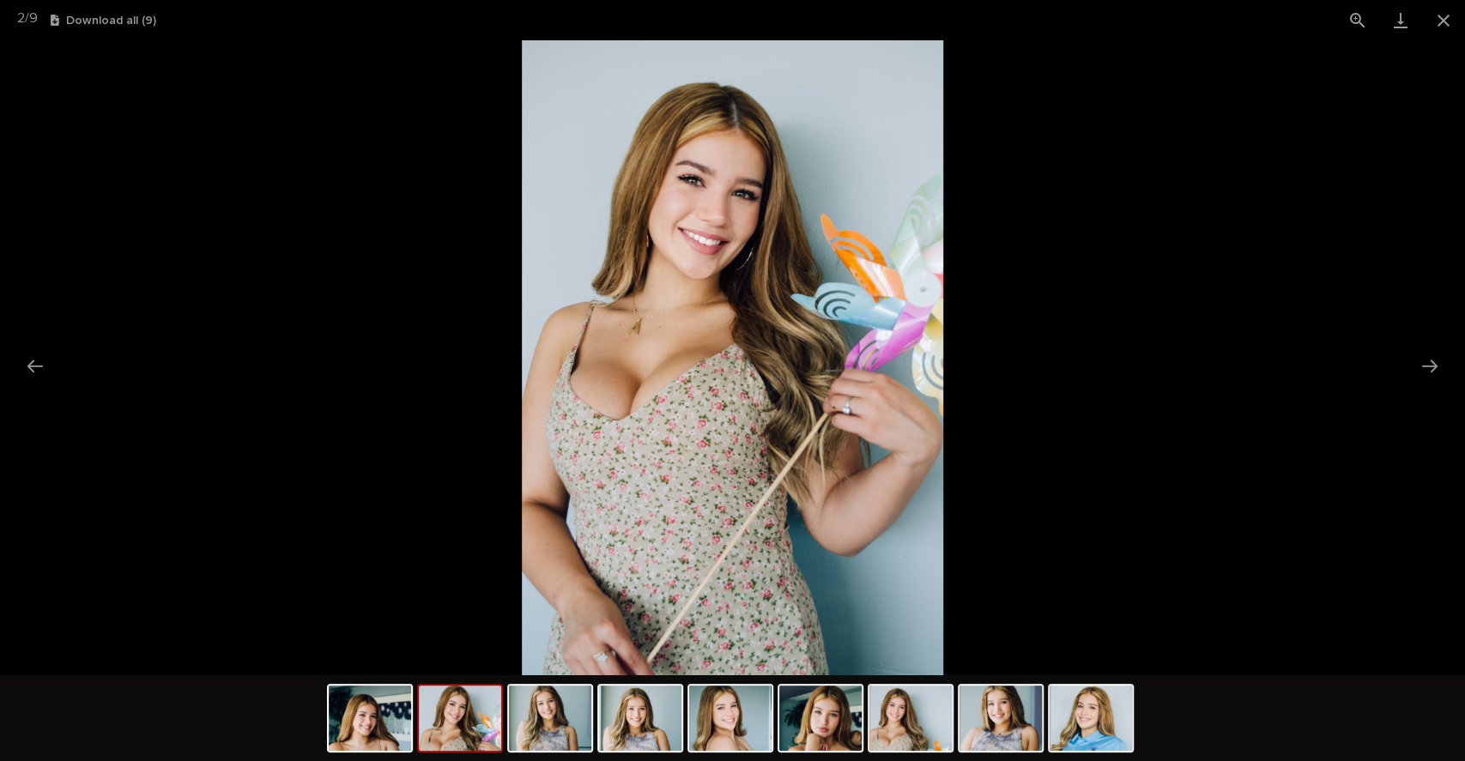
click at [1112, 729] on img at bounding box center [1090, 718] width 82 height 65
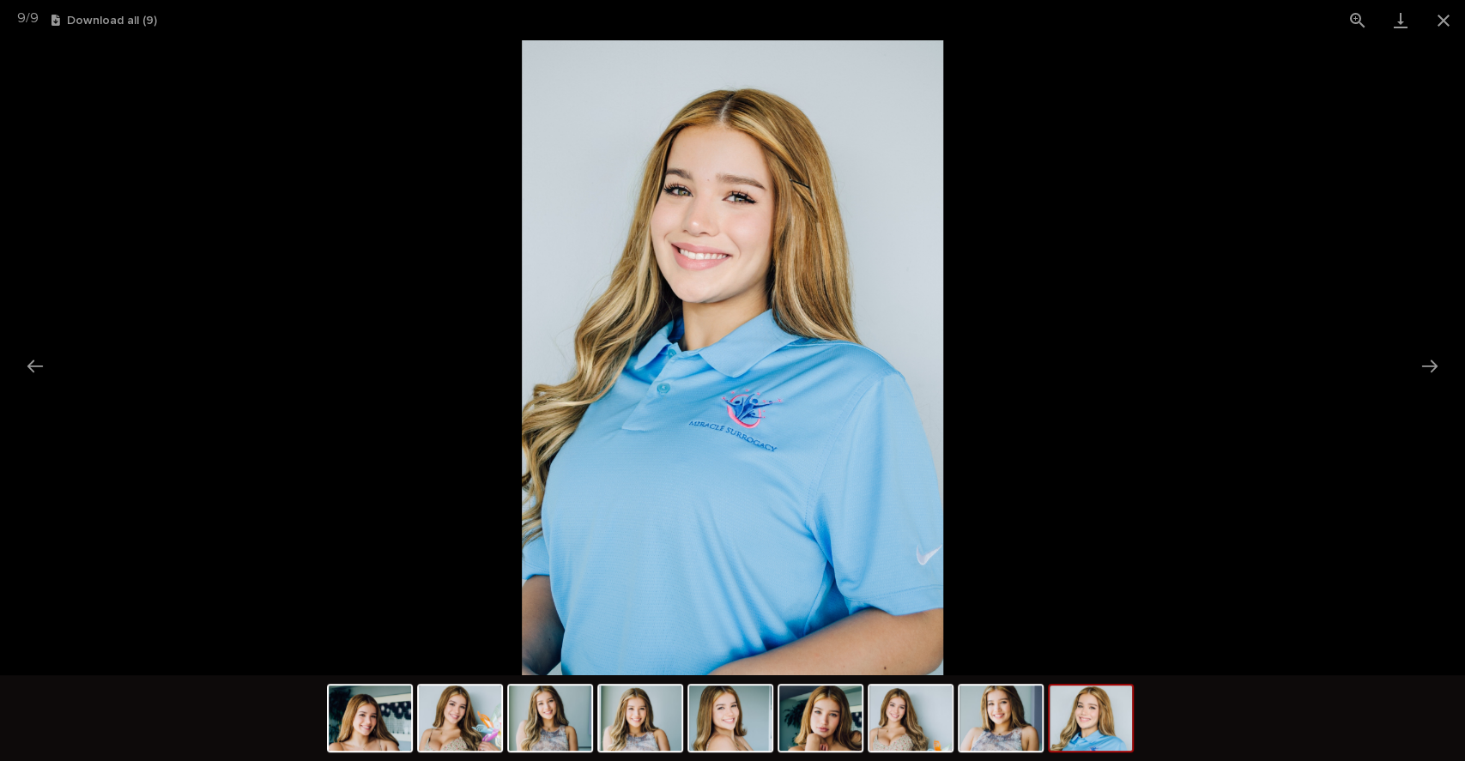
click at [1438, 24] on button "Close gallery" at bounding box center [1443, 20] width 43 height 40
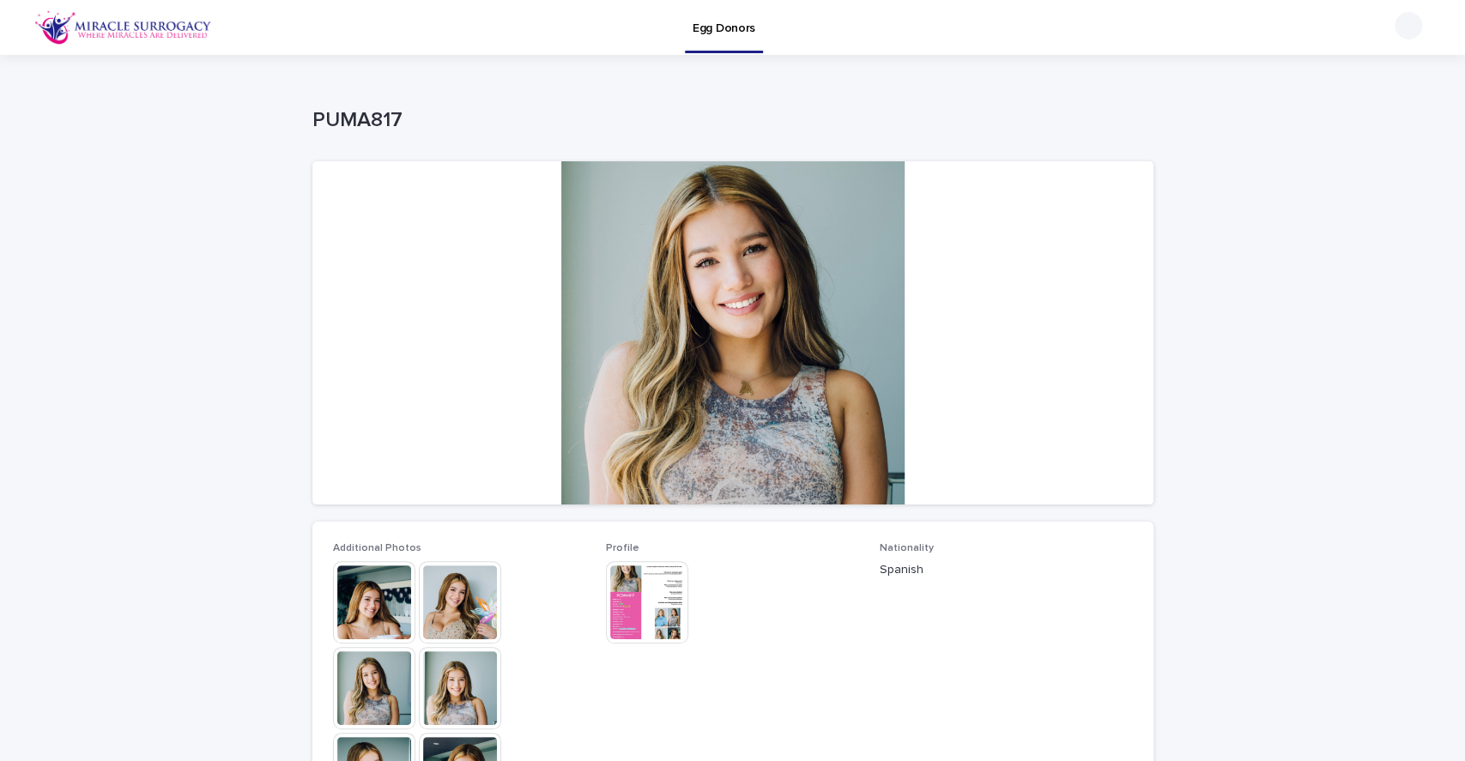
click at [656, 596] on img at bounding box center [647, 602] width 82 height 82
